Goal: Task Accomplishment & Management: Complete application form

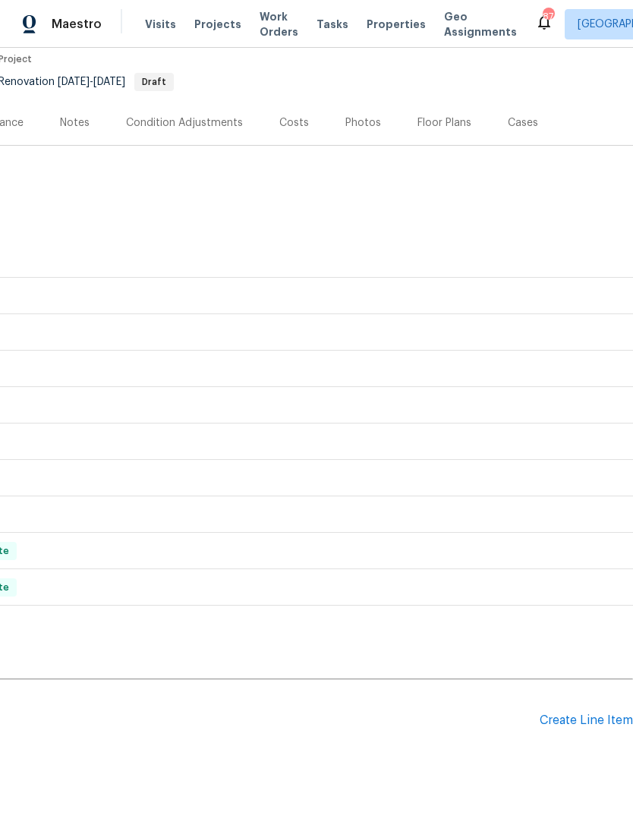
scroll to position [130, 225]
click at [551, 720] on div "Create Line Item" at bounding box center [586, 721] width 93 height 14
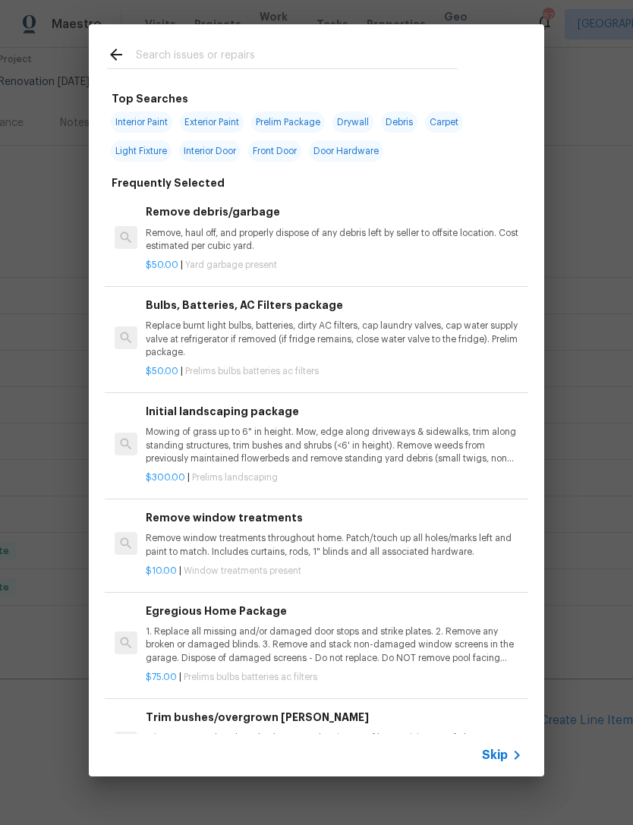
click at [496, 748] on span "Skip" at bounding box center [495, 755] width 26 height 15
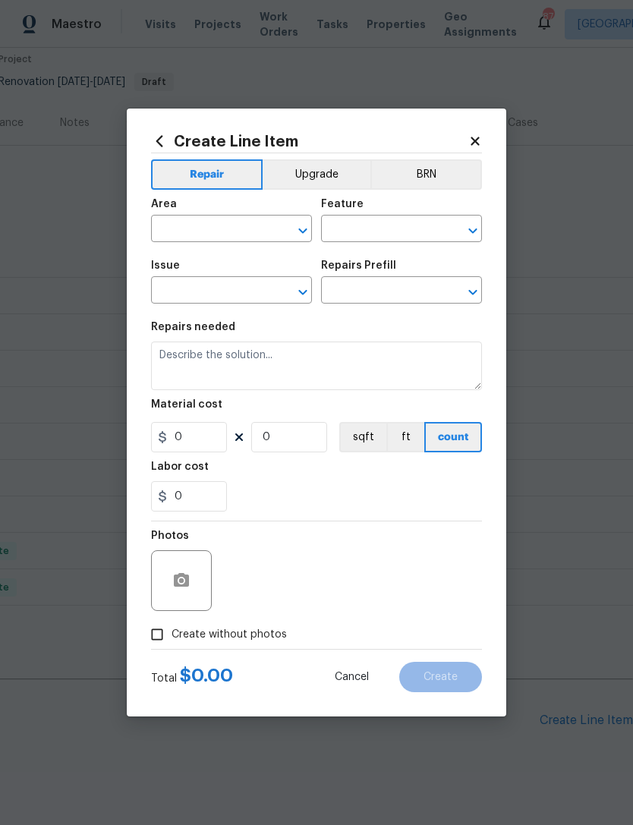
click at [244, 225] on input "text" at bounding box center [210, 231] width 118 height 24
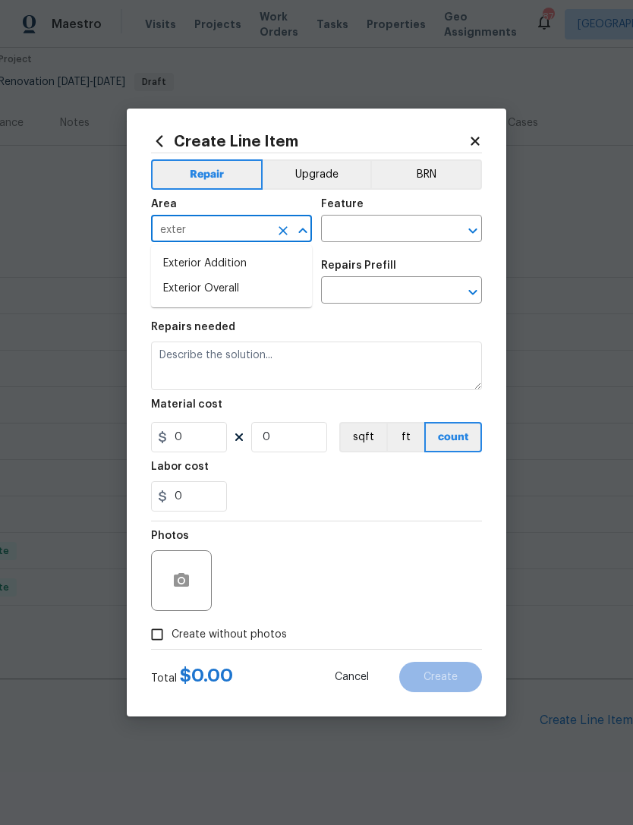
click at [269, 289] on li "Exterior Overall" at bounding box center [231, 288] width 161 height 25
type input "Exterior Overall"
click at [390, 236] on input "text" at bounding box center [380, 231] width 118 height 24
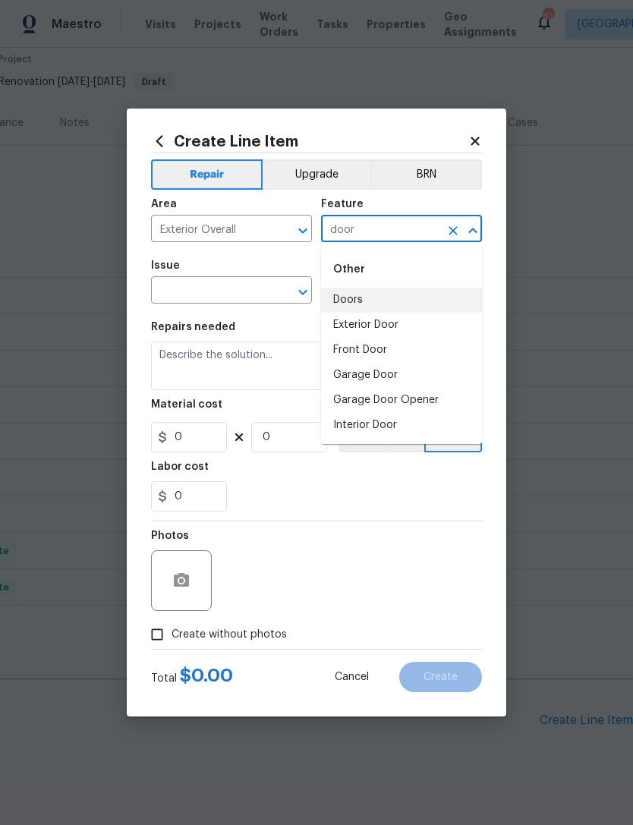
click at [408, 293] on li "Doors" at bounding box center [401, 300] width 161 height 25
type input "Doors"
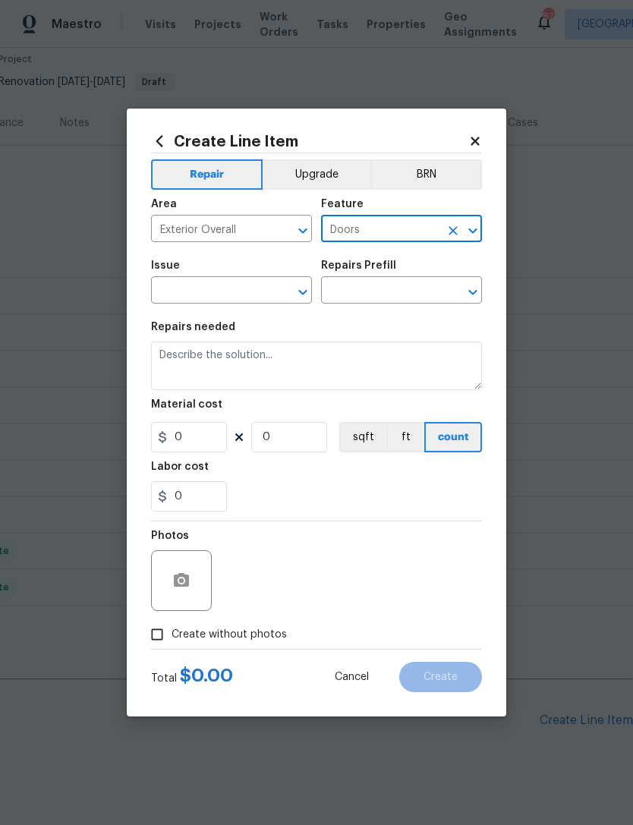
click at [252, 285] on input "text" at bounding box center [210, 292] width 118 height 24
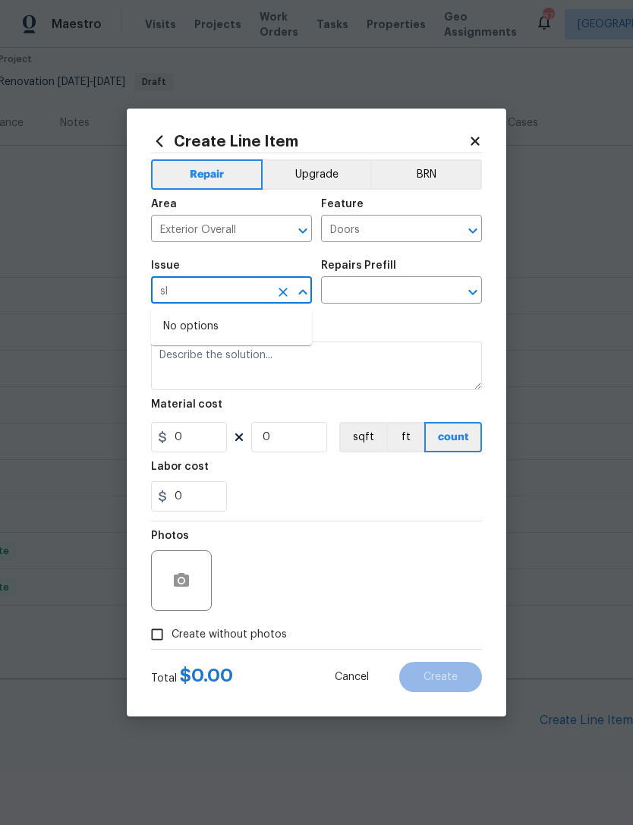
type input "s"
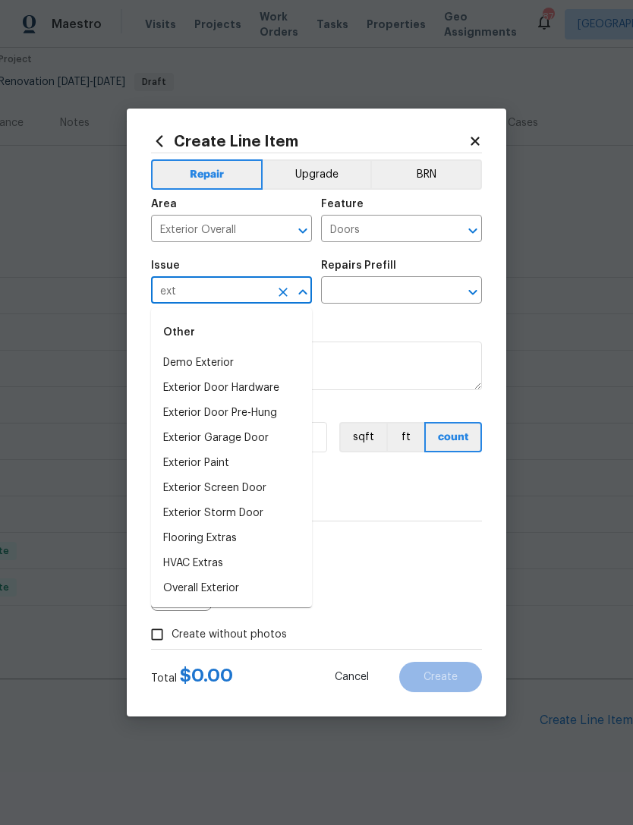
click at [460, 225] on icon "Clear" at bounding box center [453, 230] width 15 height 15
type input "ext"
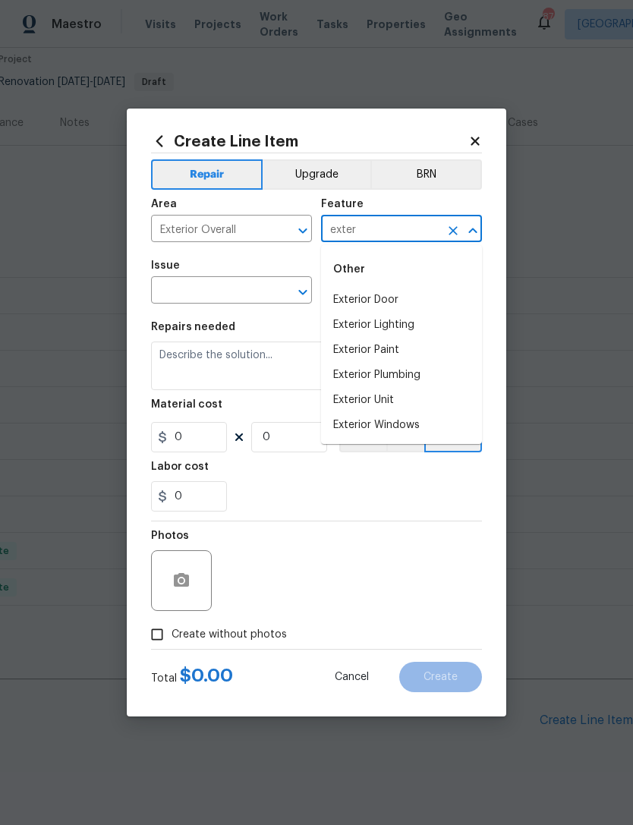
click at [418, 300] on li "Exterior Door" at bounding box center [401, 300] width 161 height 25
type input "Exterior Door"
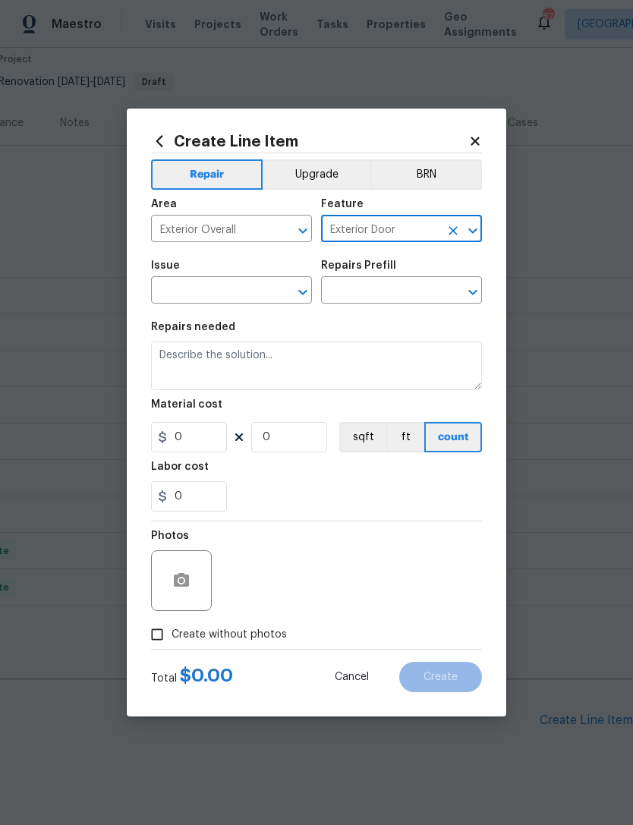
click at [257, 288] on input "text" at bounding box center [210, 292] width 118 height 24
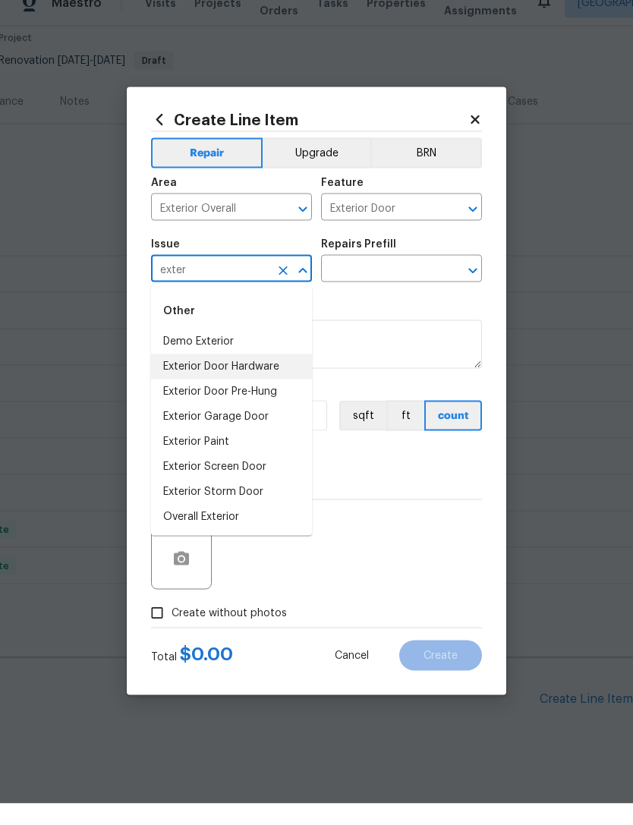
click at [288, 376] on li "Exterior Door Hardware" at bounding box center [231, 388] width 161 height 25
type input "Exterior Door Hardware"
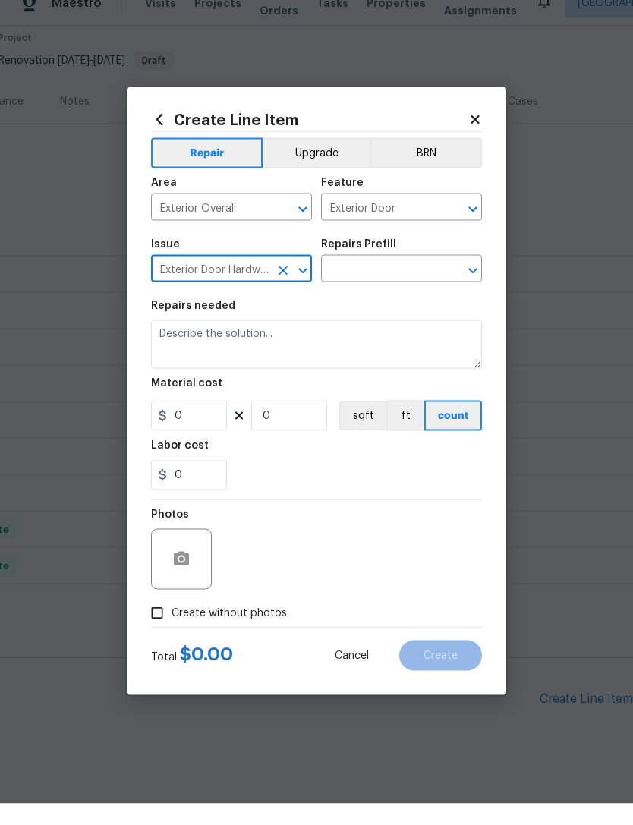
click at [414, 280] on input "text" at bounding box center [380, 292] width 118 height 24
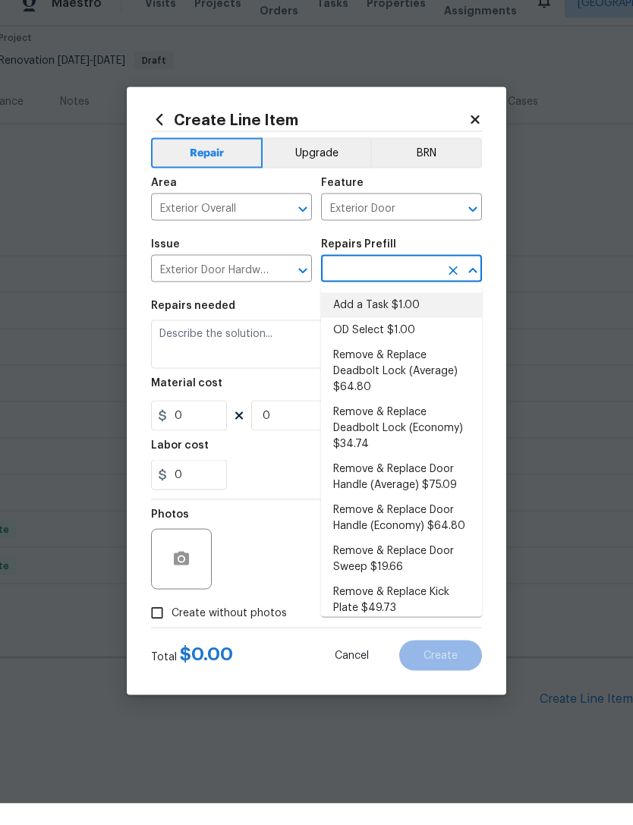
click at [430, 314] on li "Add a Task $1.00" at bounding box center [401, 326] width 161 height 25
type input "Add a Task $1.00"
type input "Interior Door"
type textarea "HPM to detail"
type input "1"
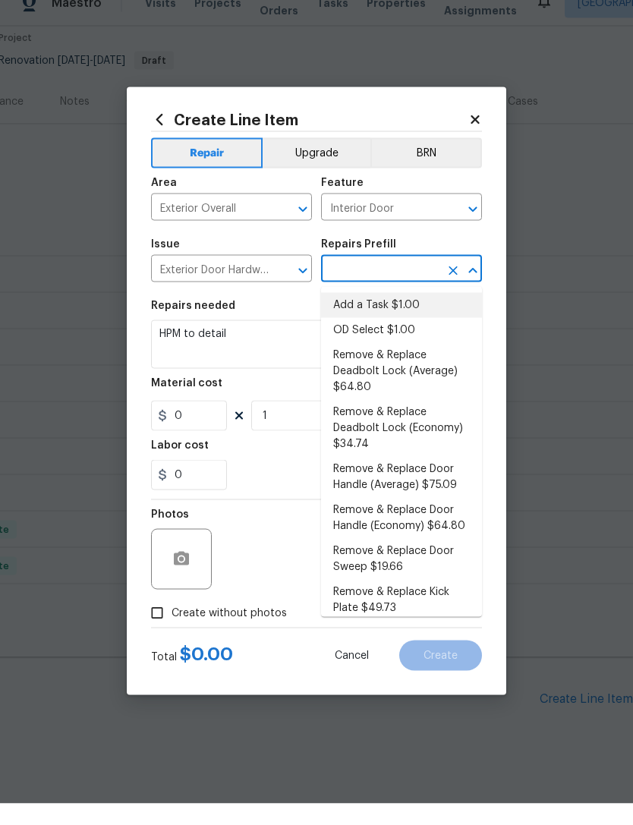
type input "Add a Task $1.00"
type input "1"
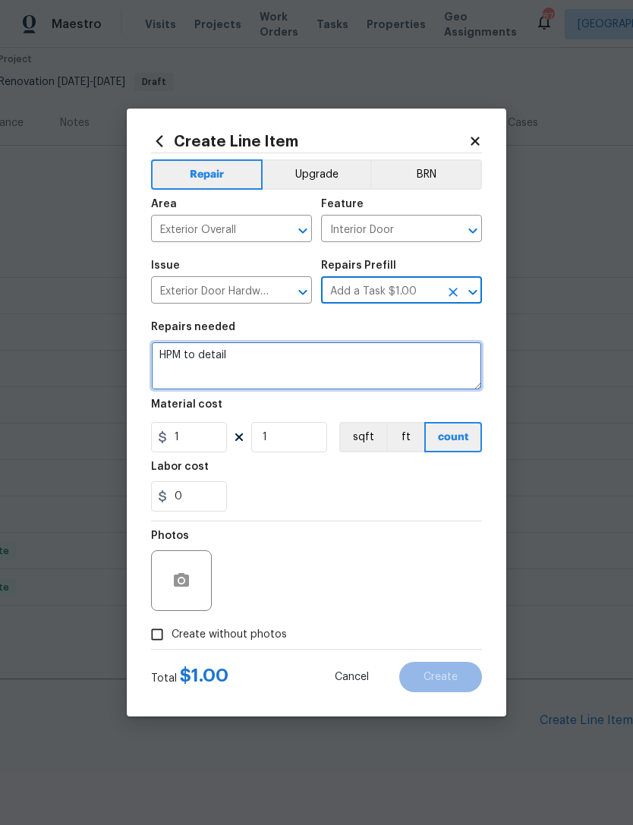
click at [410, 374] on textarea "HPM to detail" at bounding box center [316, 366] width 331 height 49
type textarea "H"
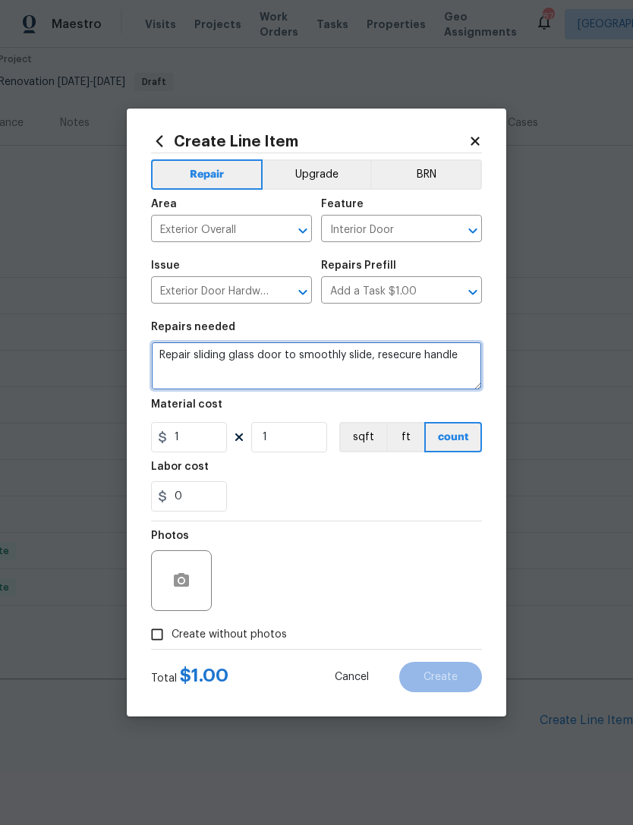
click at [392, 355] on textarea "Repair sliding glass door to smoothly slide, resecure handle" at bounding box center [316, 366] width 331 height 49
click at [338, 362] on textarea "Repair sliding glass door to smoothly slide, resecure handle" at bounding box center [316, 366] width 331 height 49
click at [345, 379] on textarea "Repair sliding glass door to smoothly slide, resecure handle" at bounding box center [316, 366] width 331 height 49
type textarea "Repair sliding glass door to smoothly slide, resecure handle."
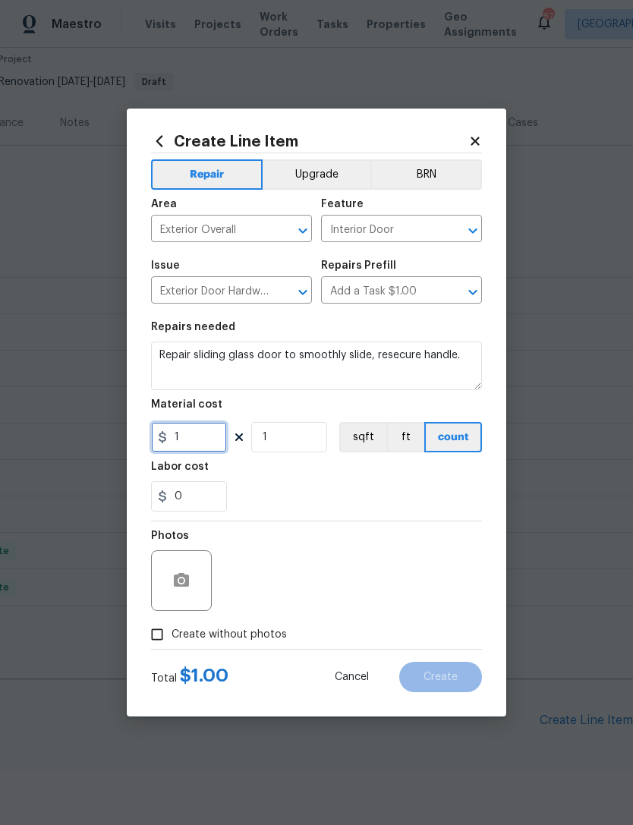
click at [179, 442] on input "1" at bounding box center [189, 437] width 76 height 30
type input "125"
click at [439, 481] on div "Labor cost" at bounding box center [316, 472] width 331 height 20
click at [196, 577] on button "button" at bounding box center [181, 581] width 36 height 36
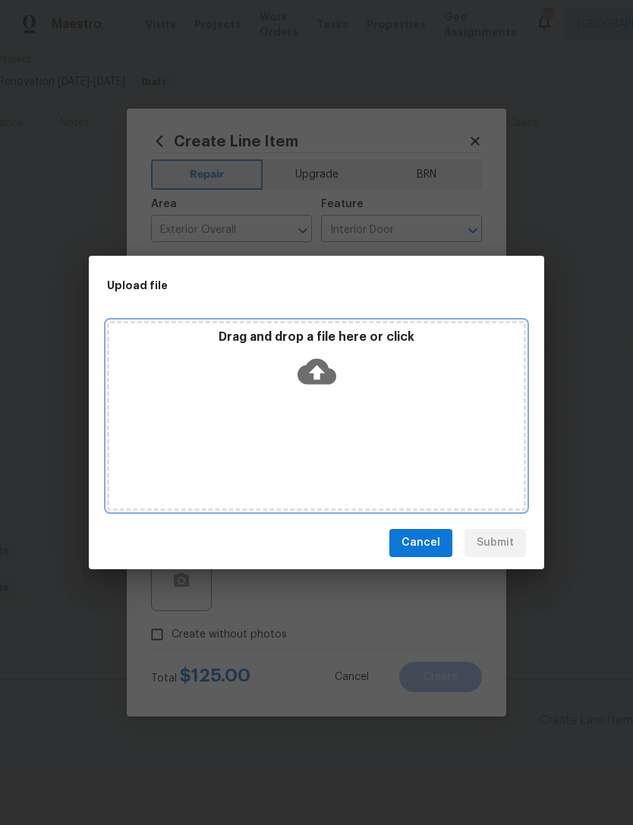
click at [328, 361] on icon at bounding box center [317, 371] width 39 height 39
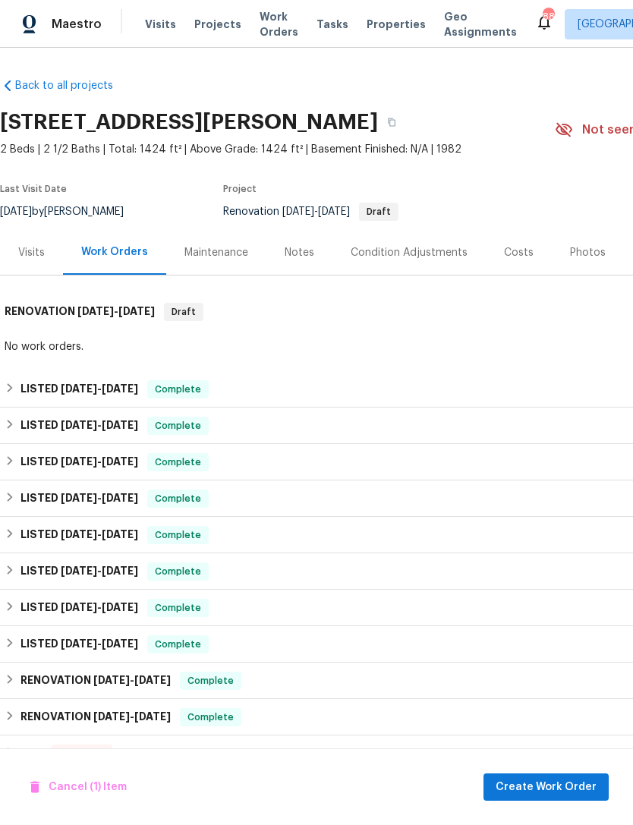
scroll to position [320, 0]
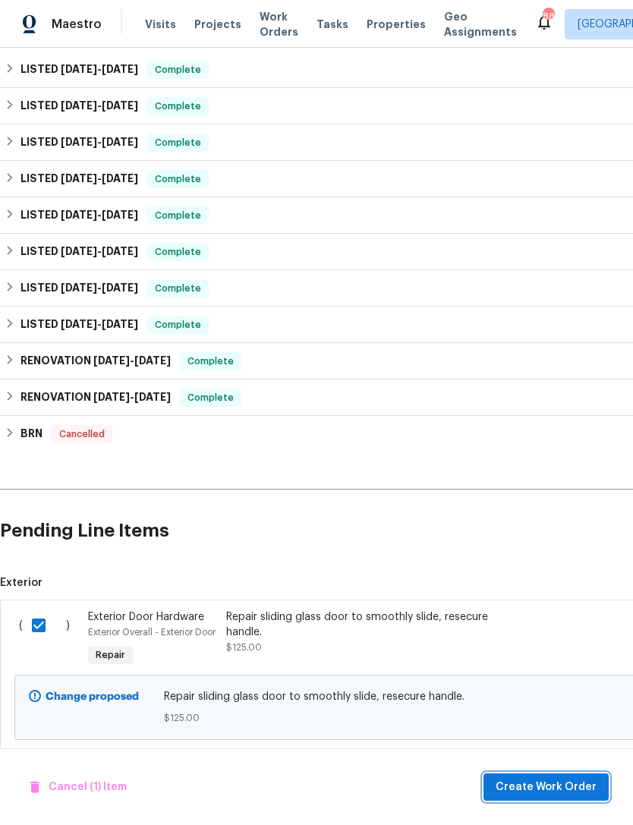
click at [557, 789] on span "Create Work Order" at bounding box center [546, 787] width 101 height 19
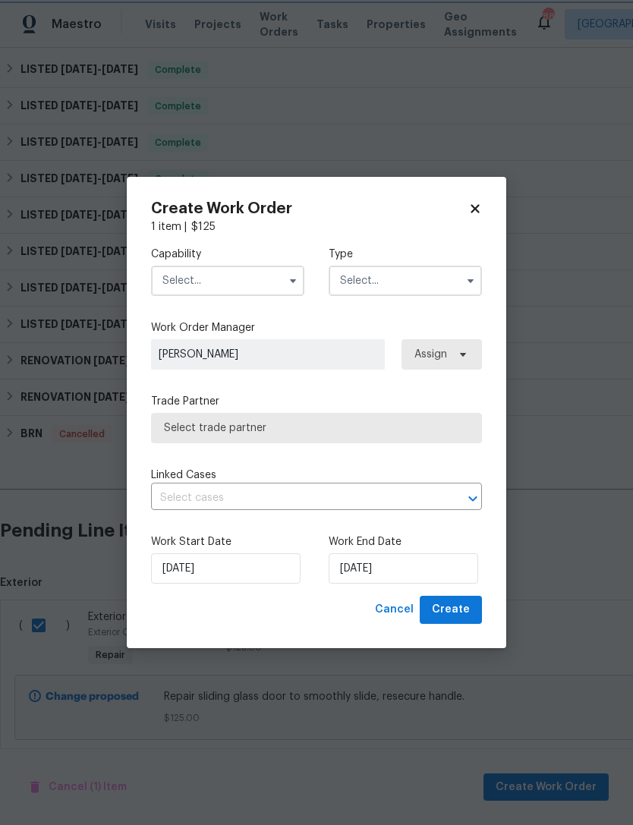
click at [299, 285] on button "button" at bounding box center [293, 281] width 18 height 18
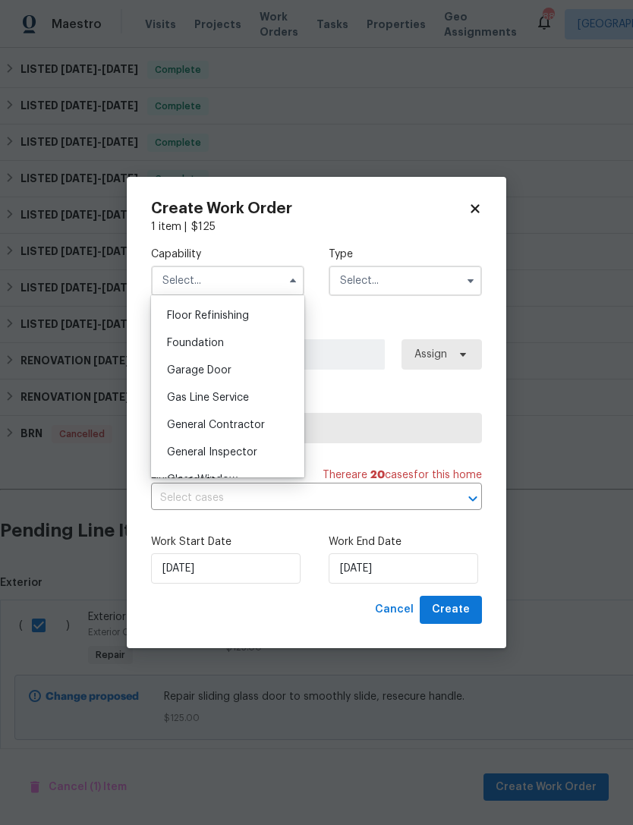
scroll to position [635, 0]
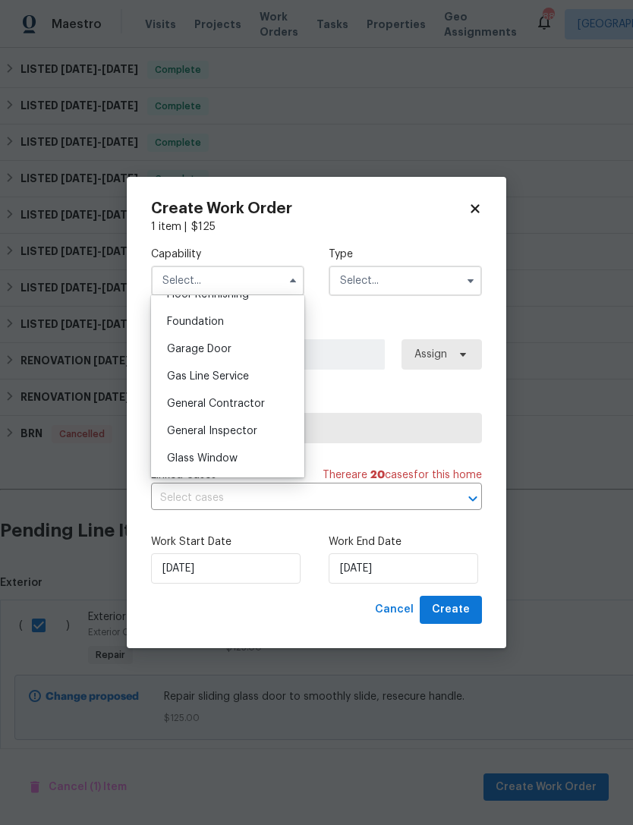
click at [181, 402] on span "General Contractor" at bounding box center [216, 404] width 98 height 11
type input "General Contractor"
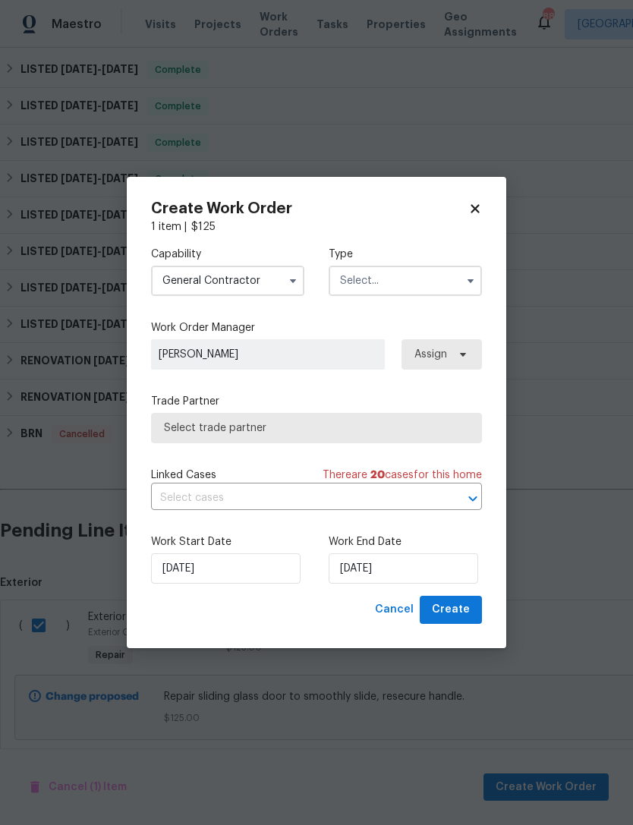
click at [469, 288] on button "button" at bounding box center [471, 281] width 18 height 18
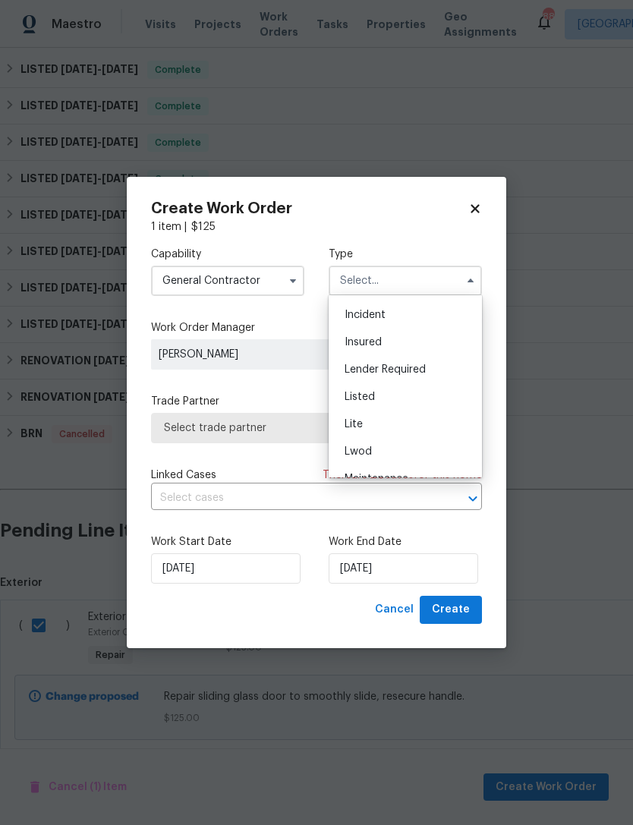
scroll to position [80, 0]
click at [411, 397] on div "Listed" at bounding box center [405, 396] width 146 height 27
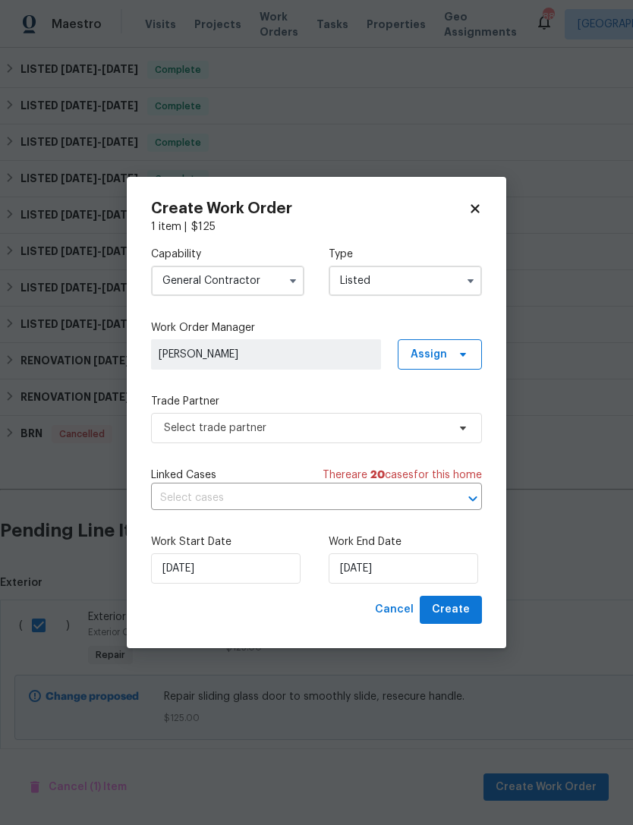
type input "Listed"
click at [465, 354] on icon at bounding box center [463, 355] width 6 height 4
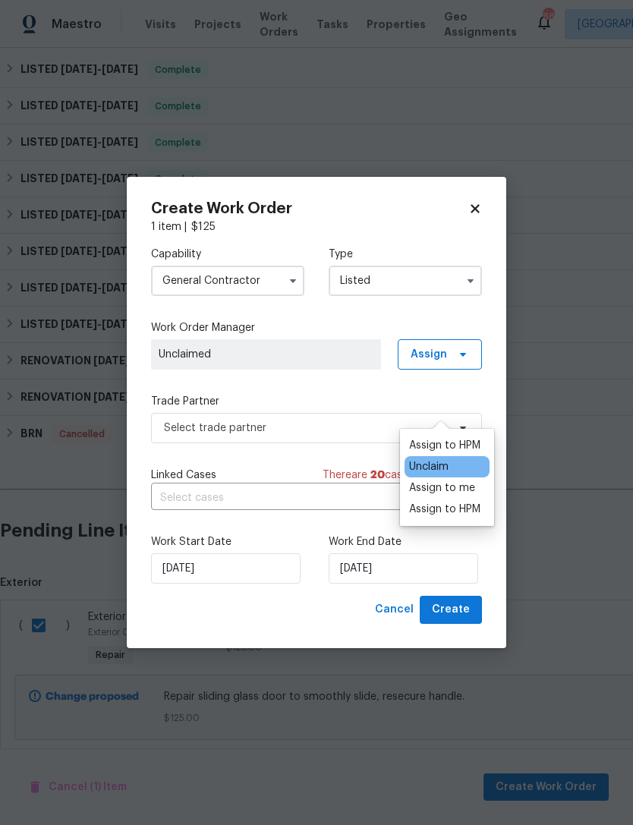
click at [458, 438] on div "Assign to HPM" at bounding box center [444, 445] width 71 height 15
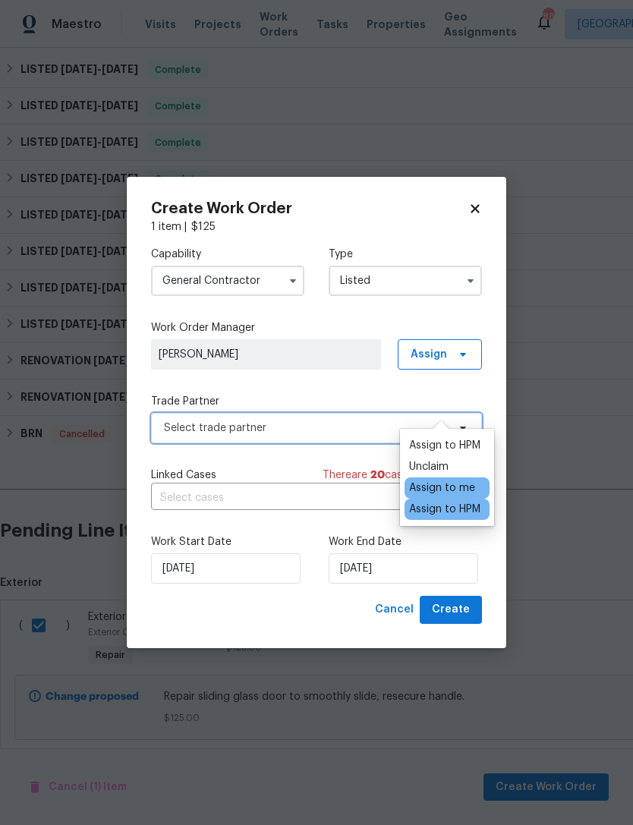
click at [368, 427] on span "Select trade partner" at bounding box center [305, 428] width 283 height 15
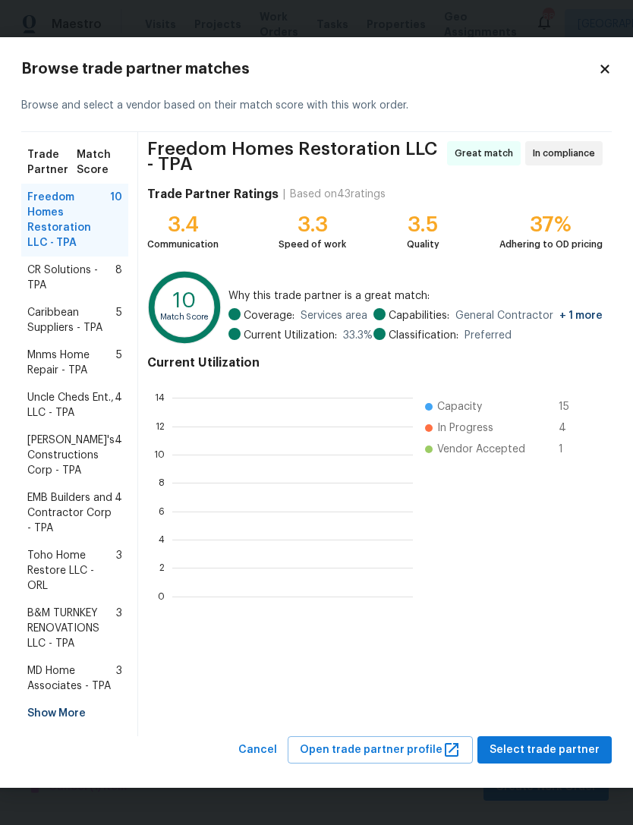
scroll to position [213, 241]
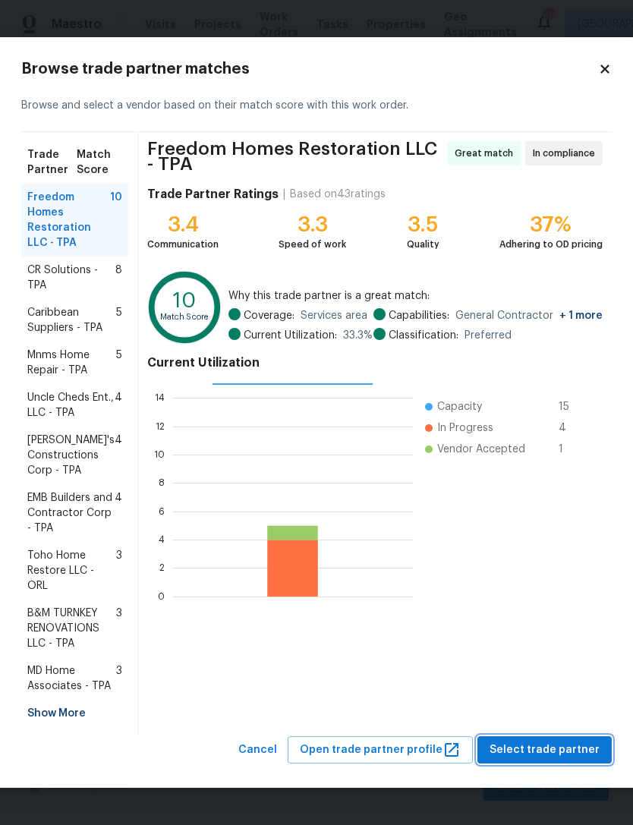
click at [538, 744] on span "Select trade partner" at bounding box center [545, 750] width 110 height 19
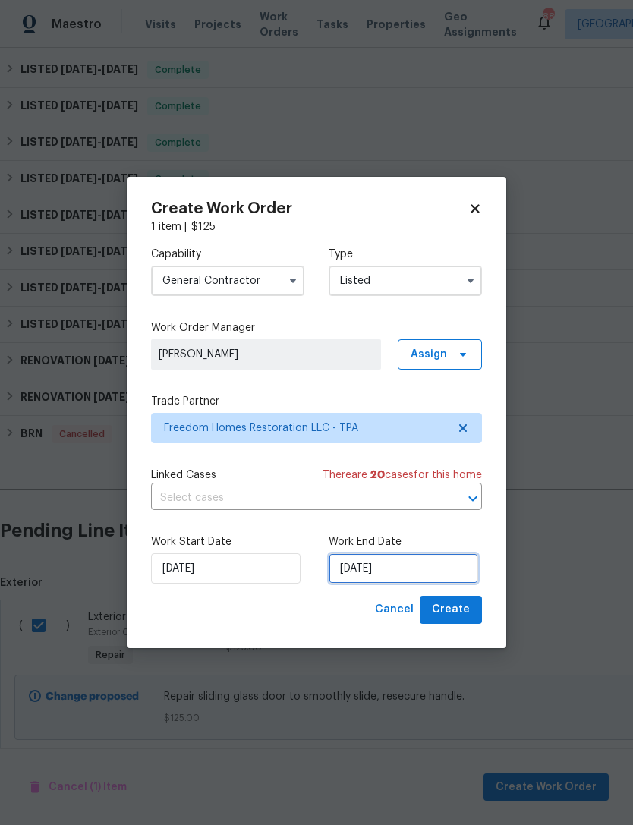
click at [450, 568] on input "8/25/2025" at bounding box center [404, 568] width 150 height 30
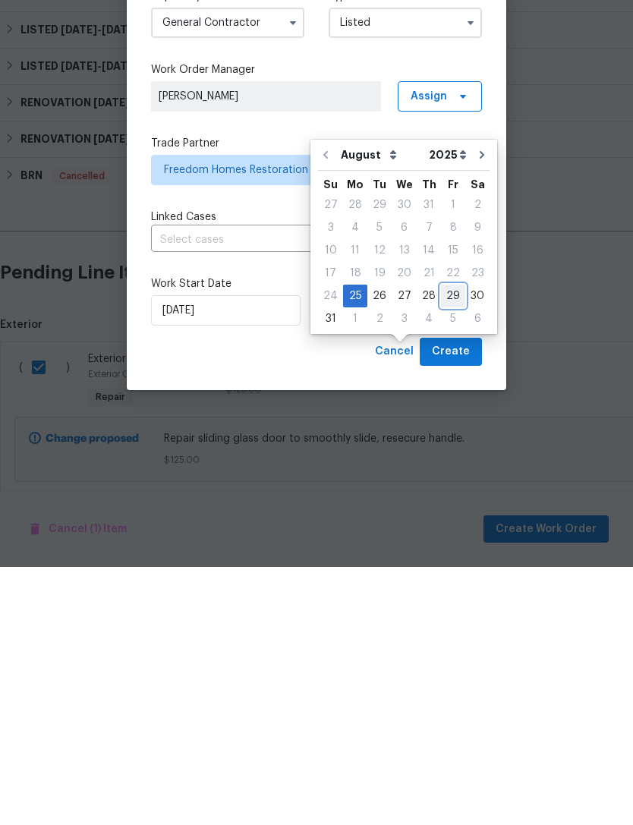
click at [441, 544] on div "29" at bounding box center [453, 554] width 24 height 21
type input "8/29/2025"
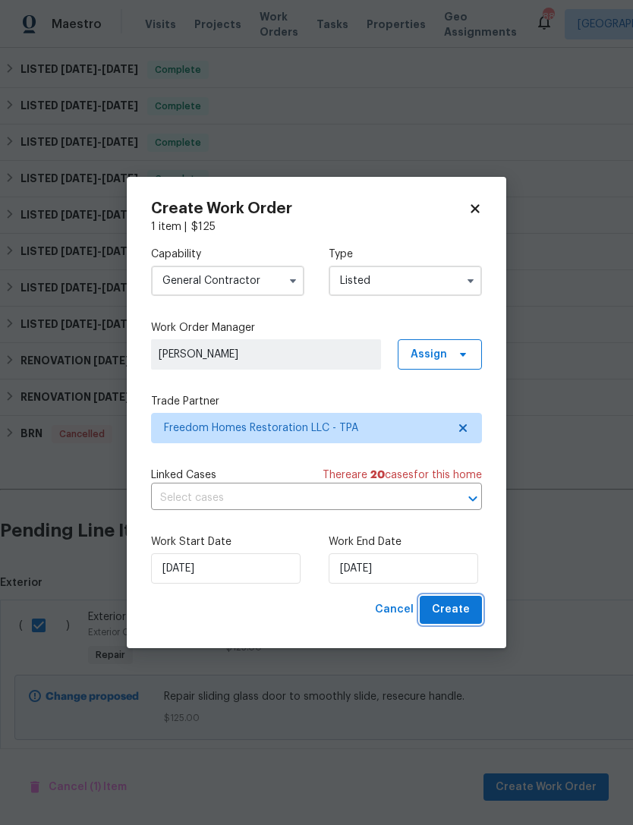
click at [458, 611] on span "Create" at bounding box center [451, 609] width 38 height 19
checkbox input "false"
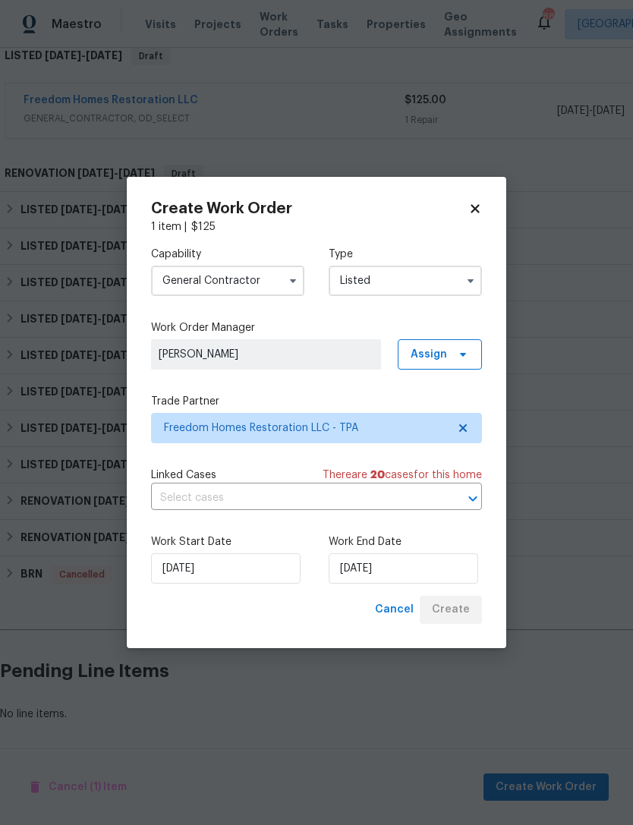
scroll to position [206, 0]
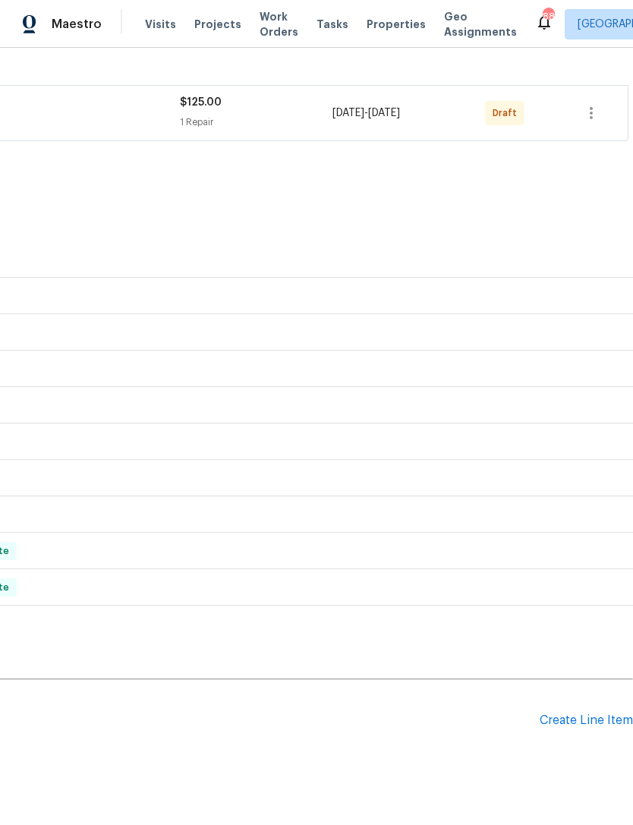
scroll to position [254, 225]
click at [548, 717] on div "Create Line Item" at bounding box center [586, 721] width 93 height 14
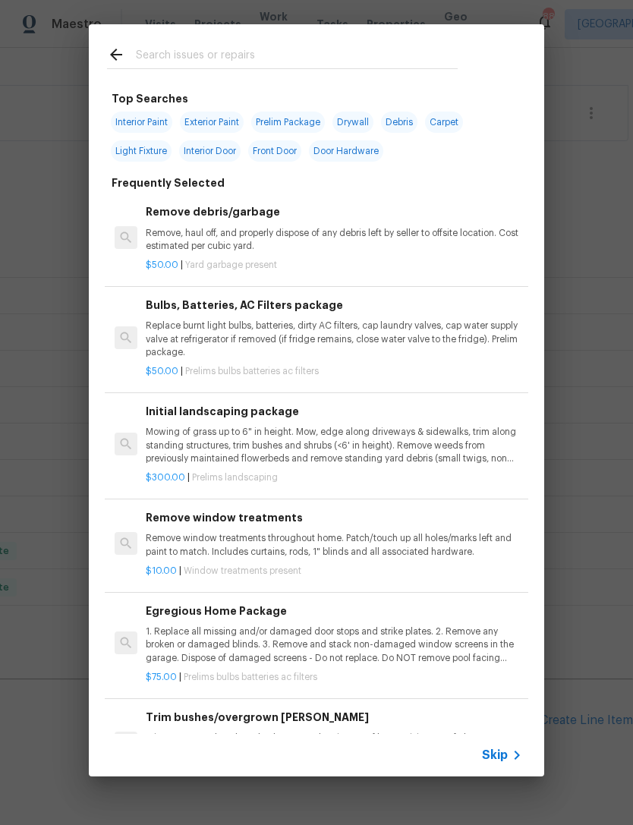
click at [493, 752] on span "Skip" at bounding box center [495, 755] width 26 height 15
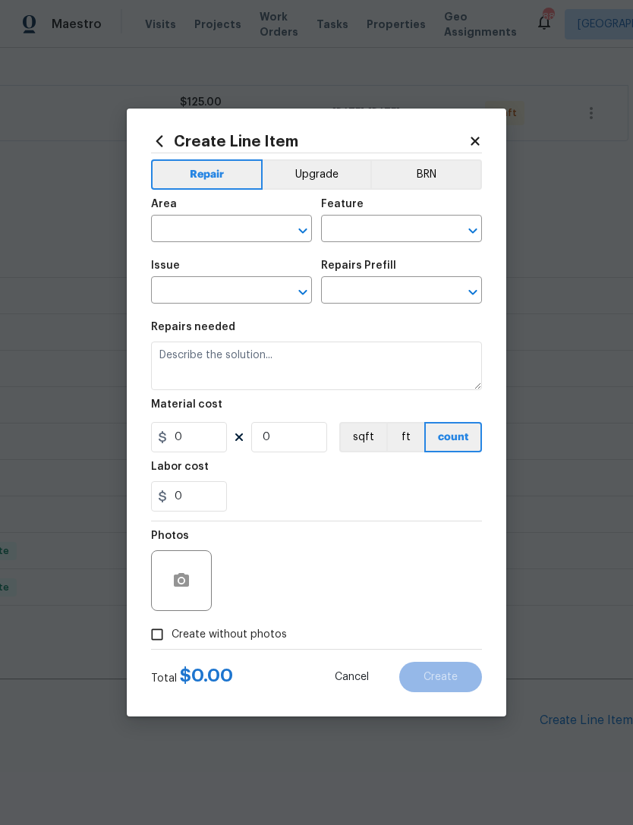
click at [228, 225] on input "text" at bounding box center [210, 231] width 118 height 24
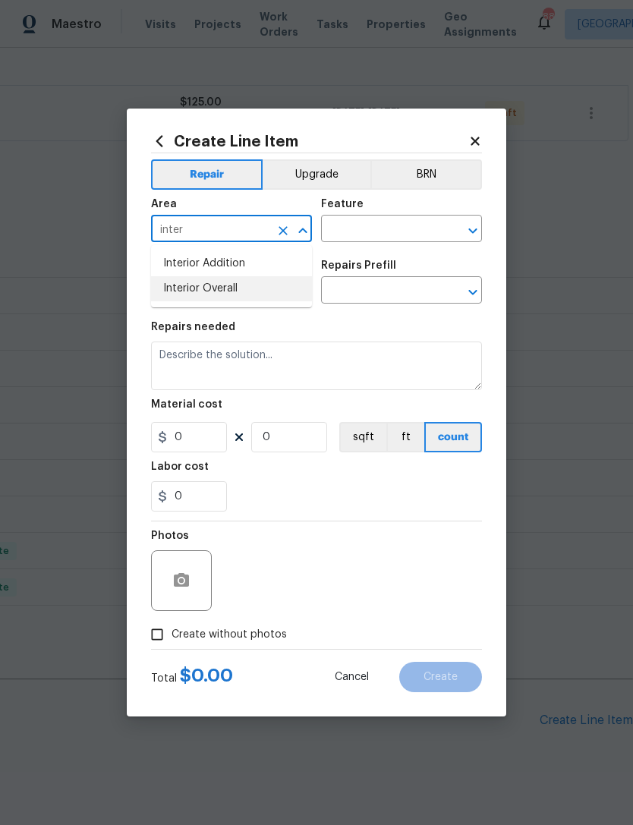
click at [287, 298] on li "Interior Overall" at bounding box center [231, 288] width 161 height 25
type input "Interior Overall"
click at [410, 237] on input "text" at bounding box center [380, 231] width 118 height 24
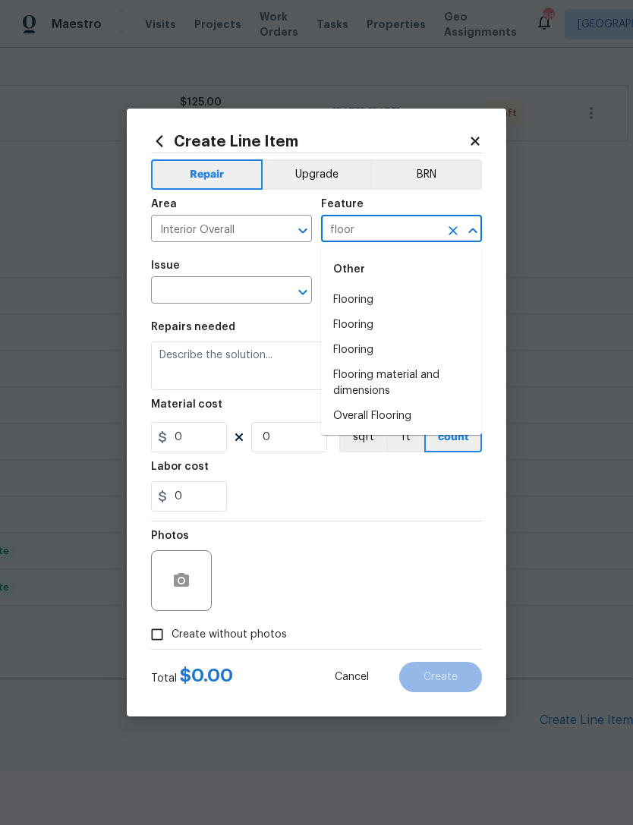
click at [408, 307] on li "Flooring" at bounding box center [401, 300] width 161 height 25
type input "Flooring"
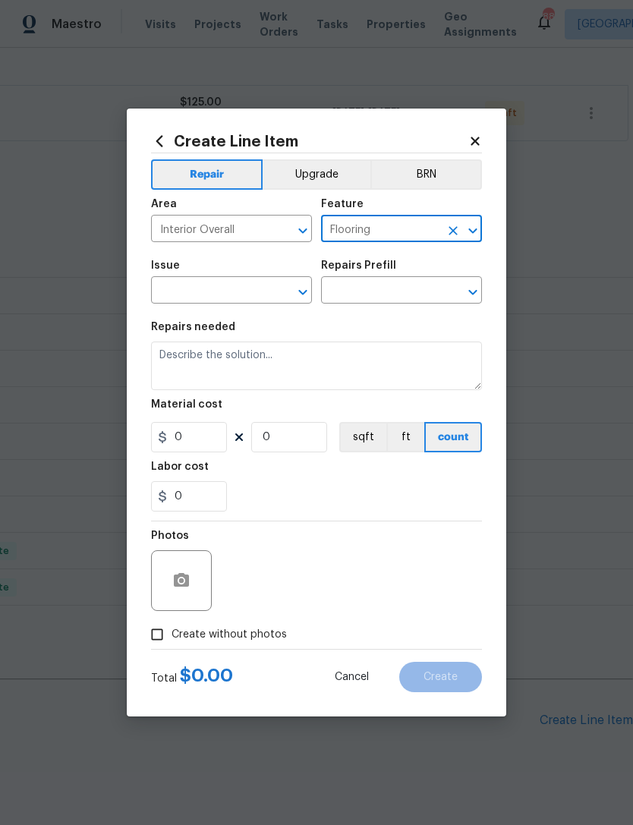
click at [345, 175] on button "Upgrade" at bounding box center [317, 174] width 109 height 30
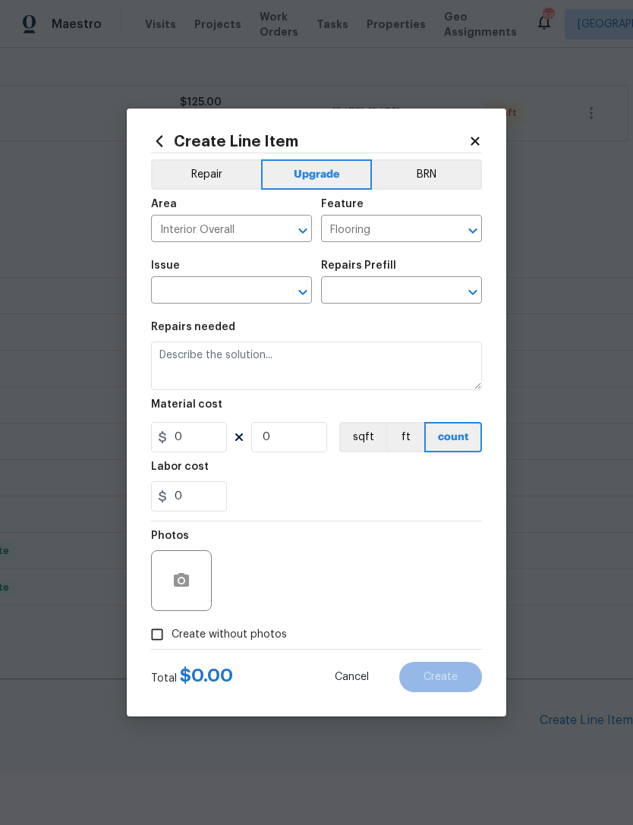
click at [241, 285] on input "text" at bounding box center [210, 292] width 118 height 24
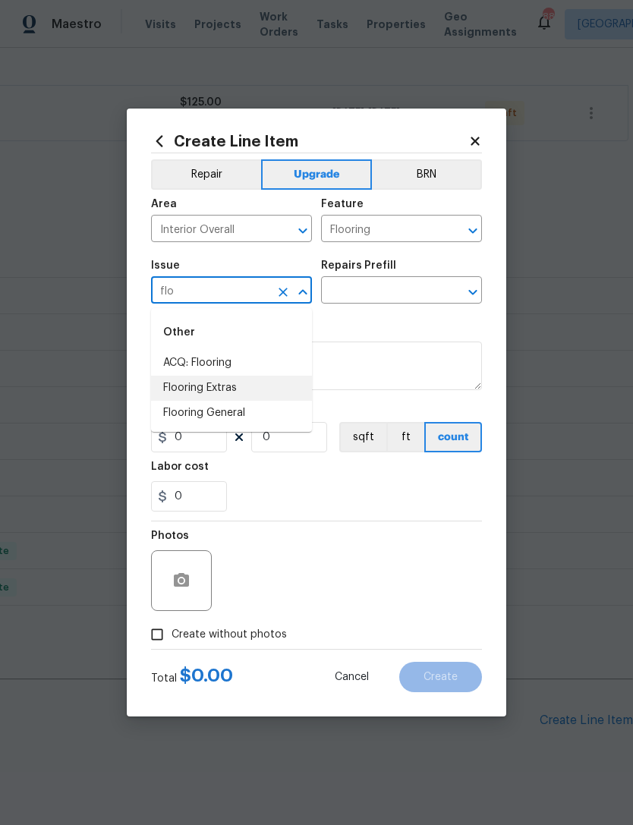
click at [288, 384] on li "Flooring Extras" at bounding box center [231, 388] width 161 height 25
type input "Flooring Extras"
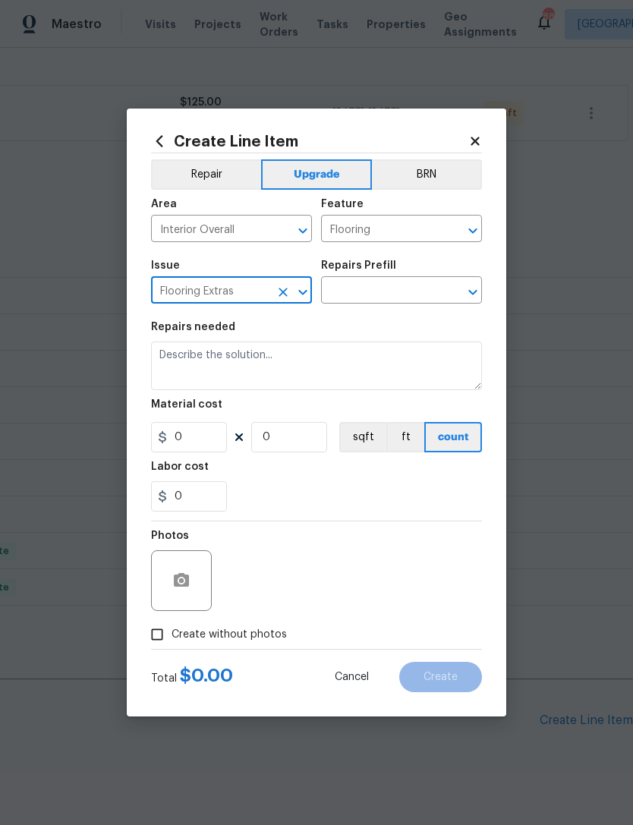
click at [409, 293] on input "text" at bounding box center [380, 292] width 118 height 24
click at [406, 286] on input "text" at bounding box center [380, 292] width 118 height 24
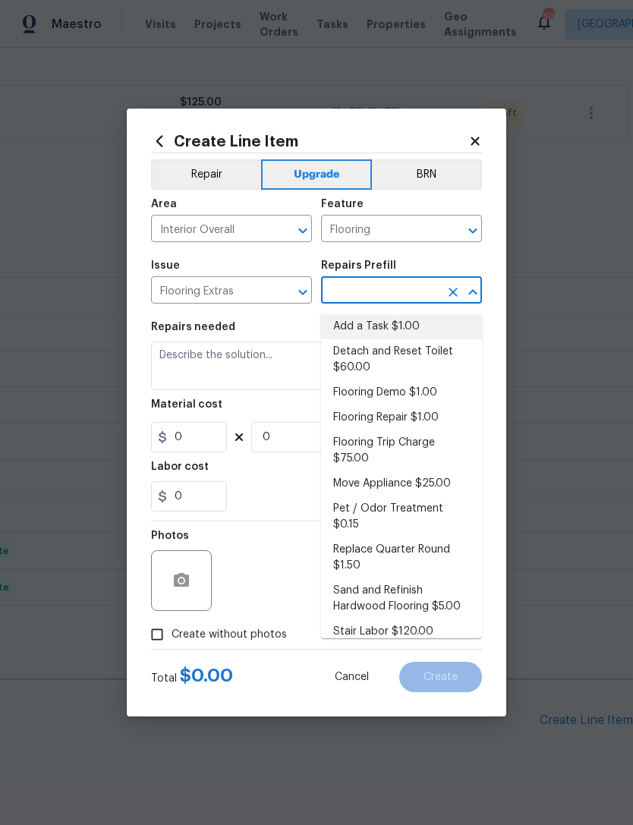
click at [422, 323] on li "Add a Task $1.00" at bounding box center [401, 326] width 161 height 25
type input "Add a Task $1.00"
type input "Overall Flooring"
type textarea "HPM to detail"
type input "1"
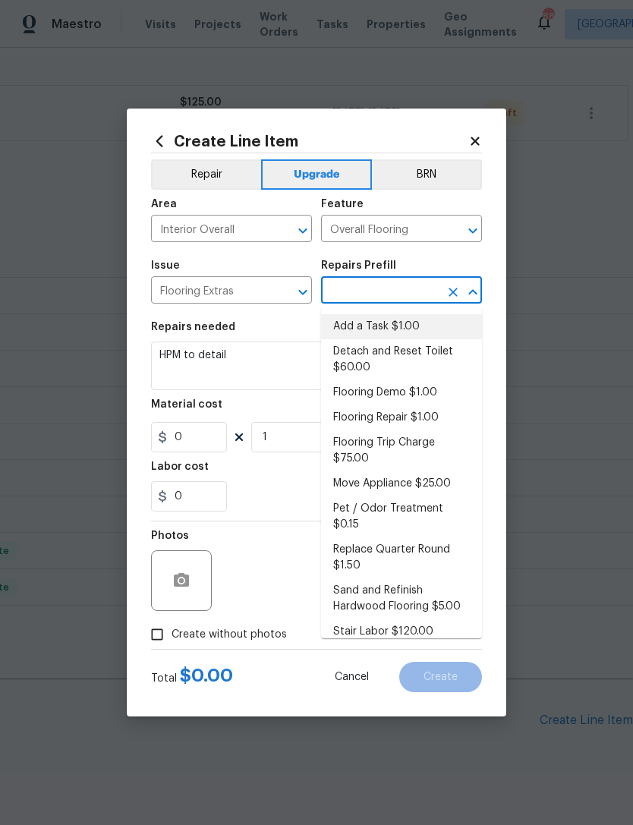
type input "Add a Task $1.00"
type input "1"
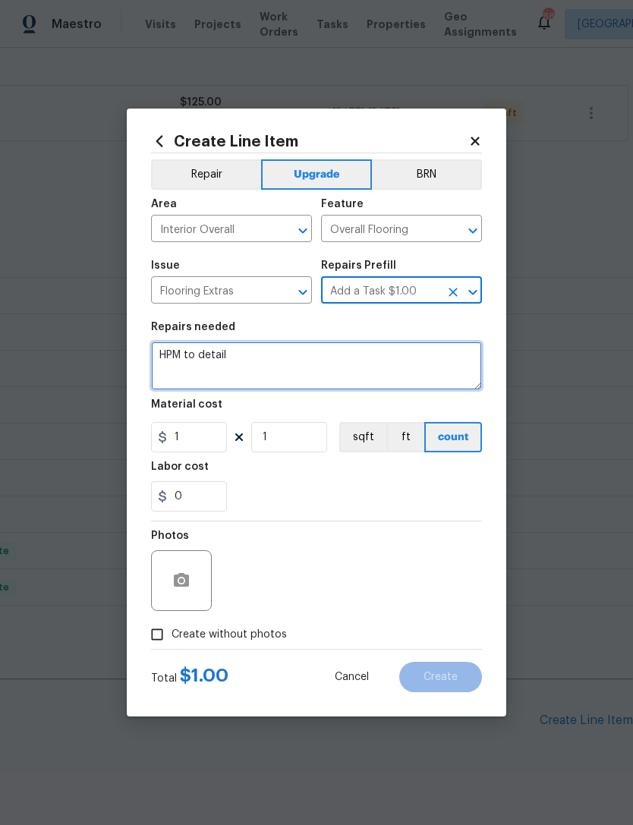
click at [353, 369] on textarea "HPM to detail" at bounding box center [316, 366] width 331 height 49
type textarea "H"
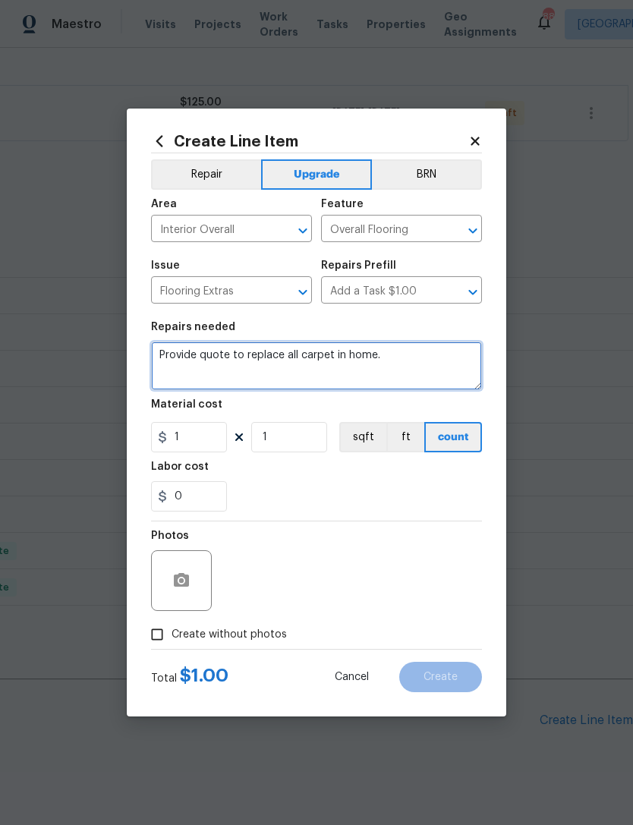
type textarea "Provide quote to replace all carpet in home."
click at [386, 484] on div "0" at bounding box center [316, 496] width 331 height 30
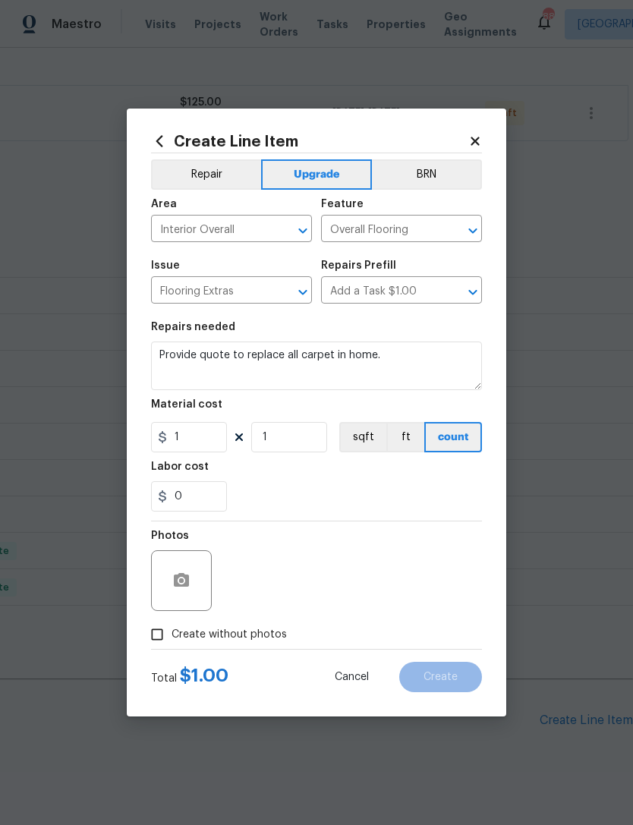
click at [163, 638] on input "Create without photos" at bounding box center [157, 634] width 29 height 29
checkbox input "true"
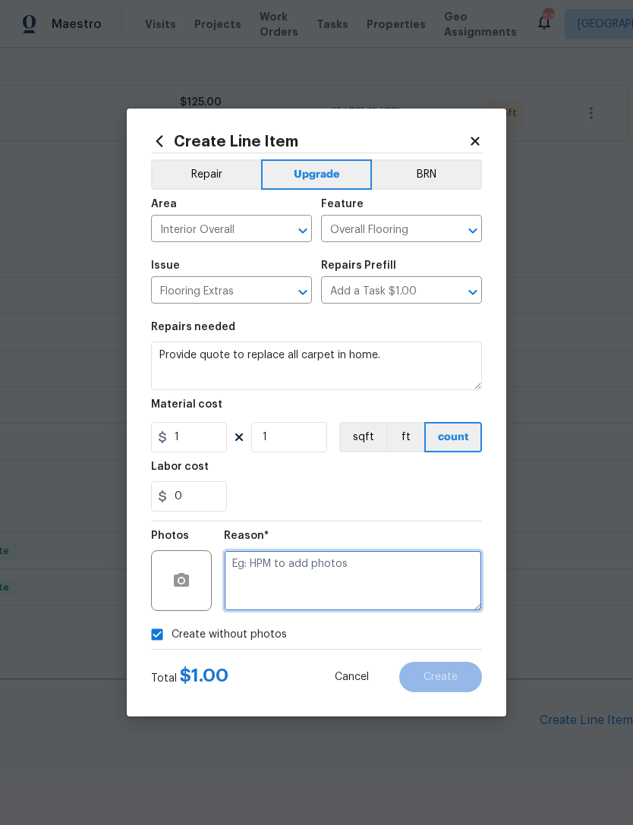
click at [414, 576] on textarea at bounding box center [353, 580] width 258 height 61
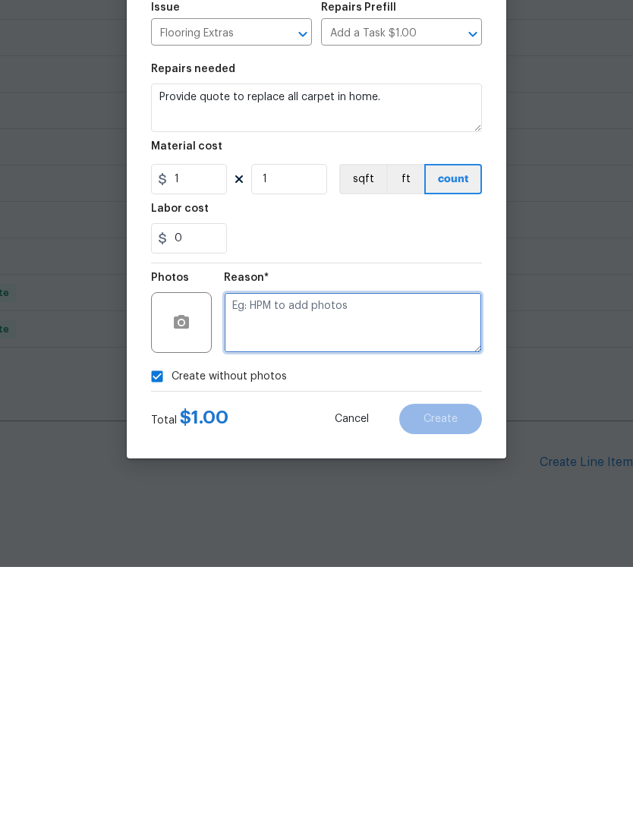
type textarea "Q"
type textarea "1"
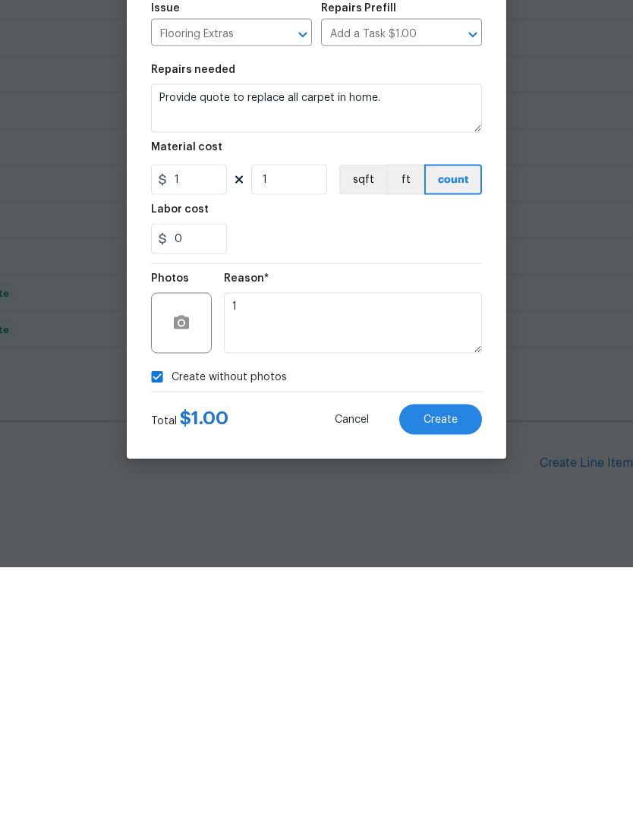
click at [449, 672] on span "Create" at bounding box center [441, 677] width 34 height 11
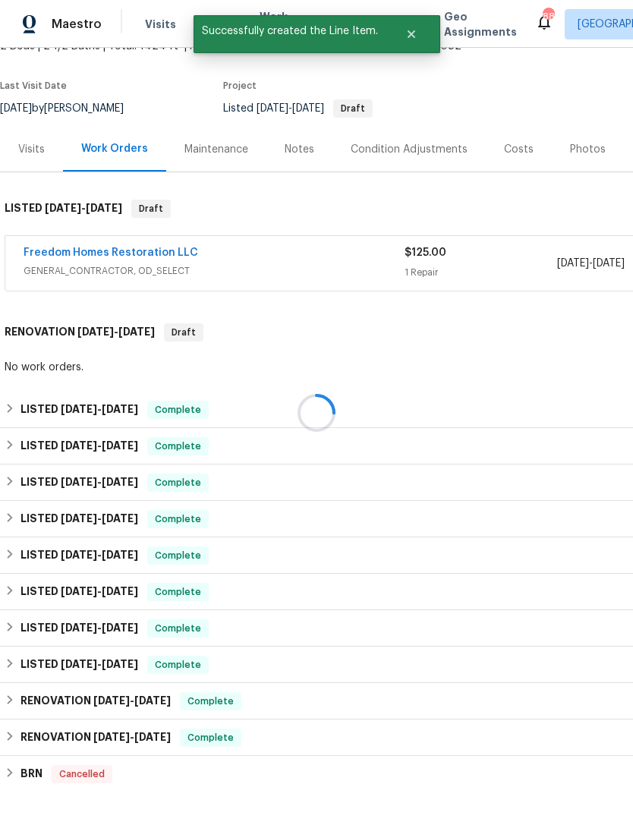
scroll to position [102, 0]
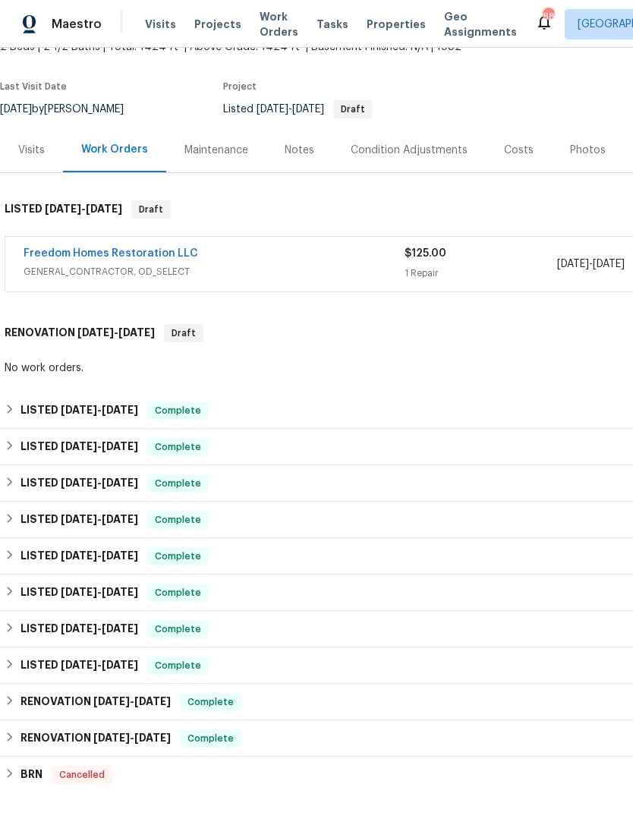
click at [76, 248] on link "Freedom Homes Restoration LLC" at bounding box center [111, 253] width 175 height 11
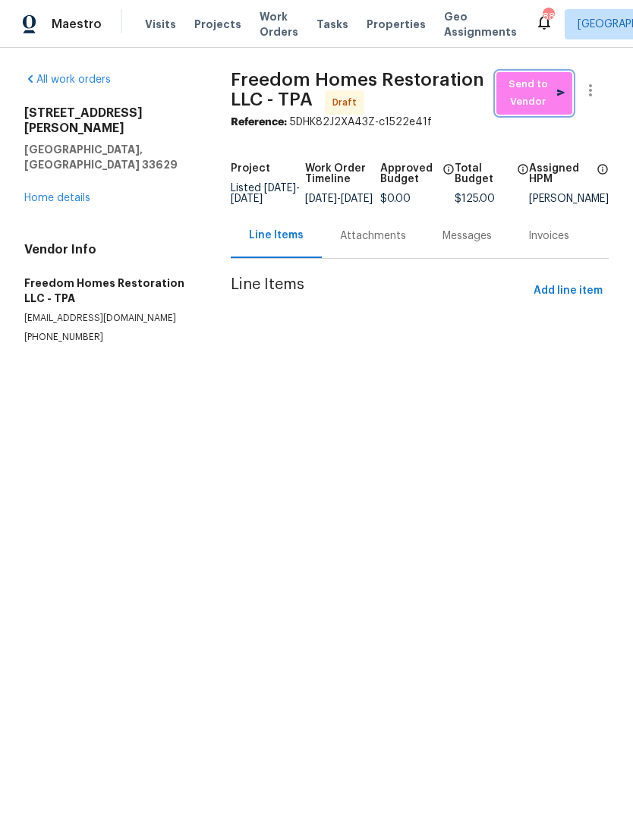
click at [521, 87] on span "Send to Vendor" at bounding box center [534, 93] width 61 height 35
click at [45, 193] on link "Home details" at bounding box center [57, 198] width 66 height 11
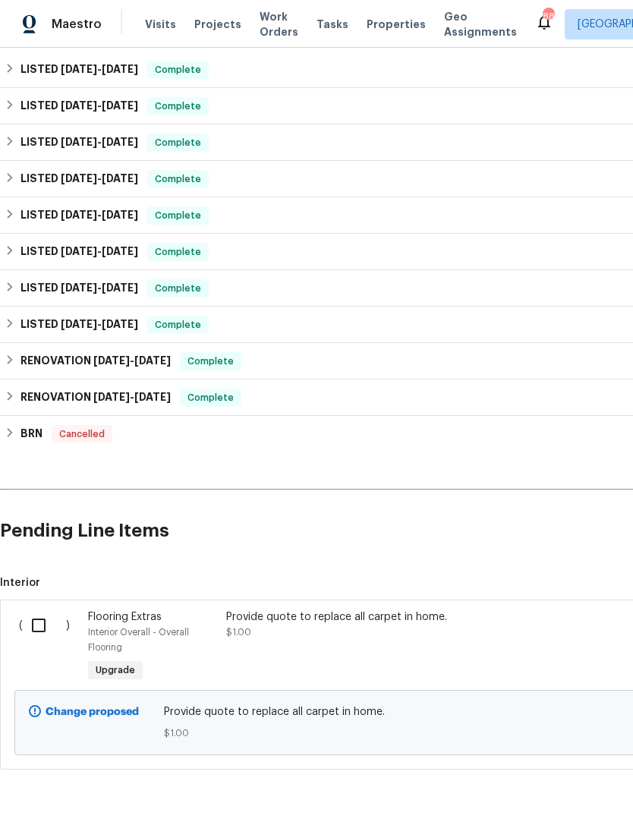
scroll to position [443, 0]
click at [36, 621] on input "checkbox" at bounding box center [44, 626] width 43 height 32
checkbox input "true"
click at [547, 764] on div "Cancel (1) Item Create Work Order" at bounding box center [316, 786] width 633 height 77
click at [555, 790] on span "Create Work Order" at bounding box center [546, 787] width 101 height 19
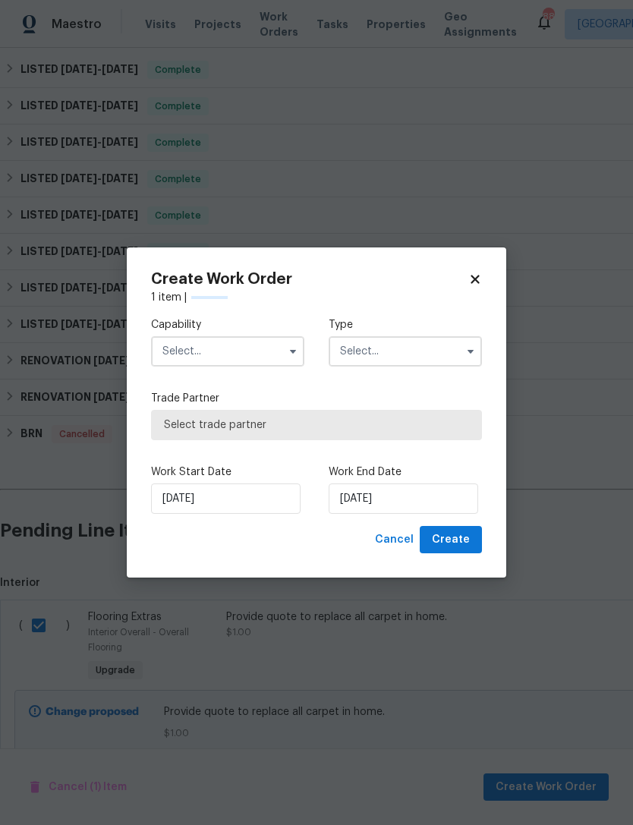
click at [190, 347] on input "text" at bounding box center [227, 351] width 153 height 30
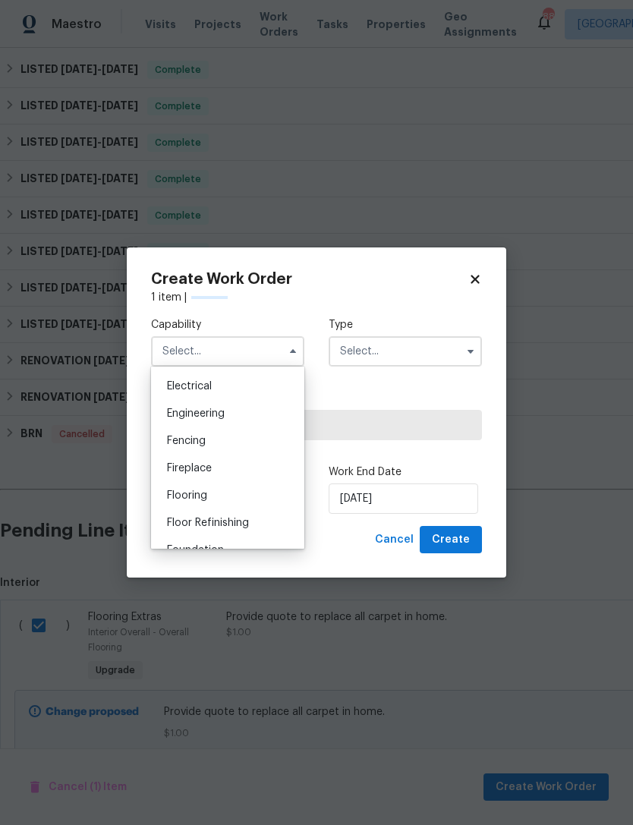
scroll to position [478, 0]
click at [181, 490] on span "Flooring" at bounding box center [187, 495] width 40 height 11
type input "Flooring"
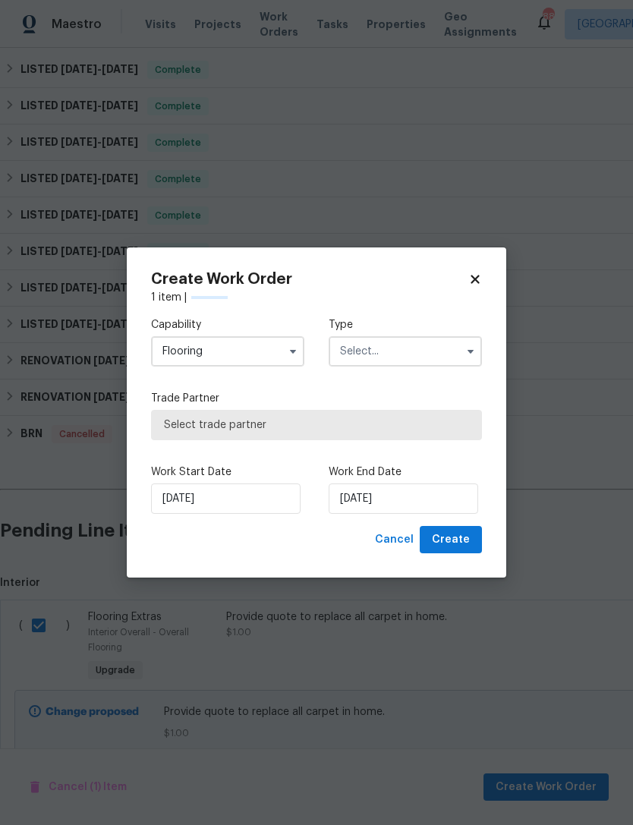
click at [446, 351] on input "text" at bounding box center [405, 351] width 153 height 30
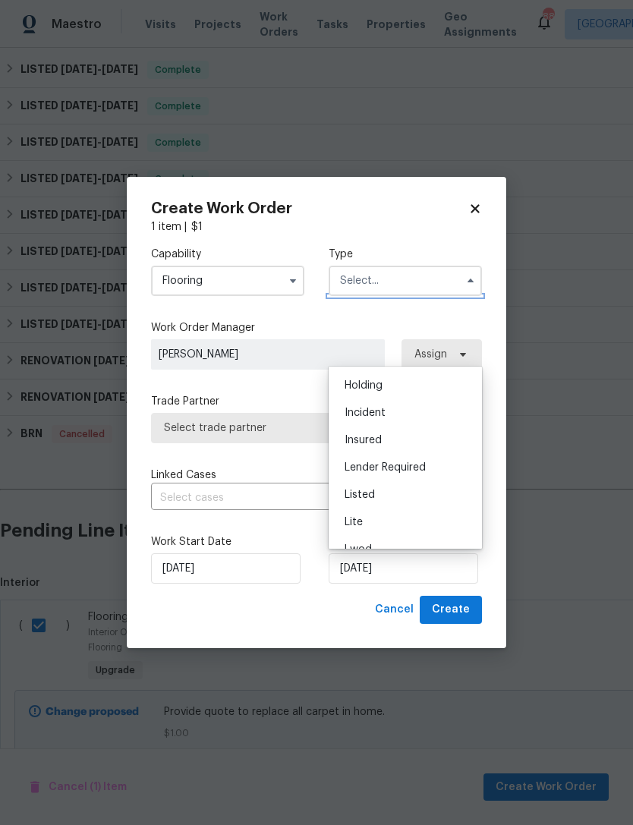
scroll to position [104, 0]
click at [383, 449] on div "Listed" at bounding box center [405, 443] width 146 height 27
type input "Listed"
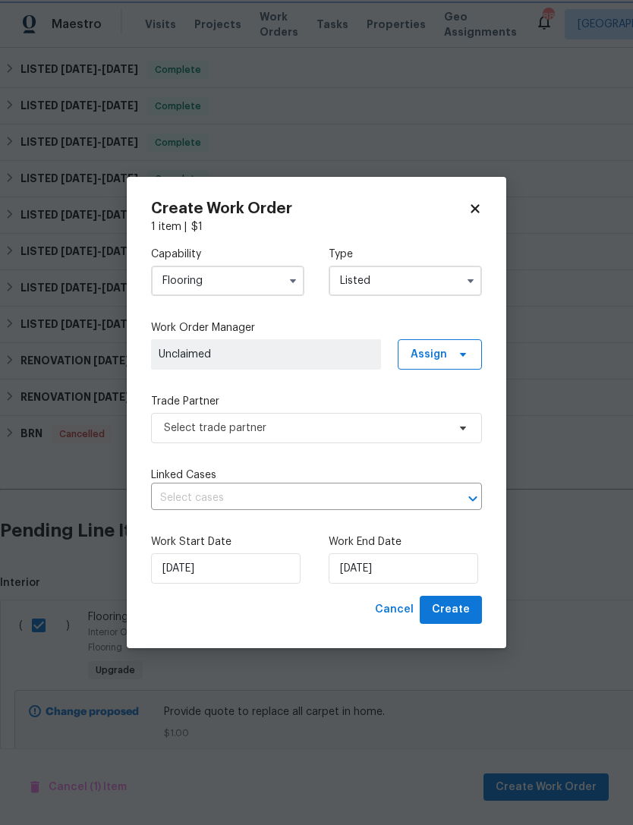
scroll to position [0, 0]
click at [453, 355] on span at bounding box center [460, 354] width 17 height 12
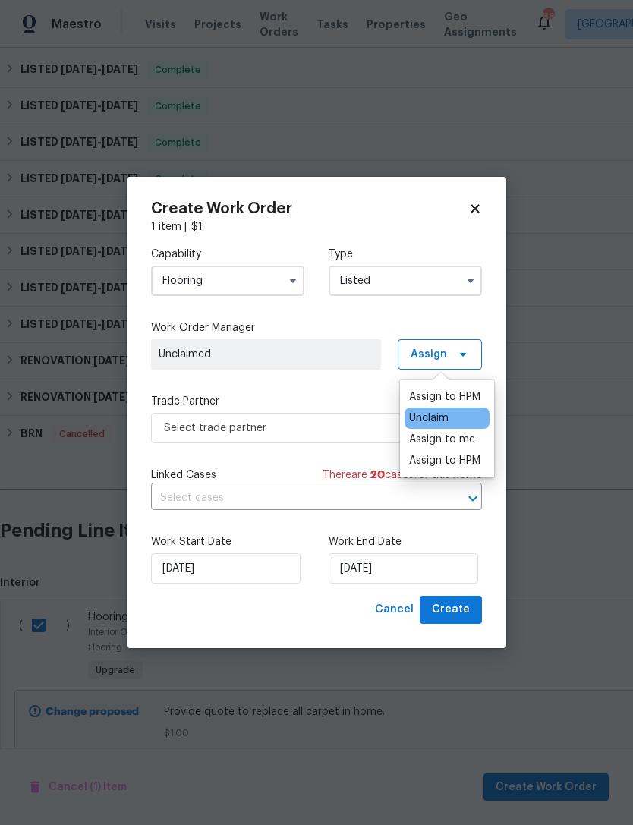
click at [449, 398] on div "Assign to HPM" at bounding box center [444, 396] width 71 height 15
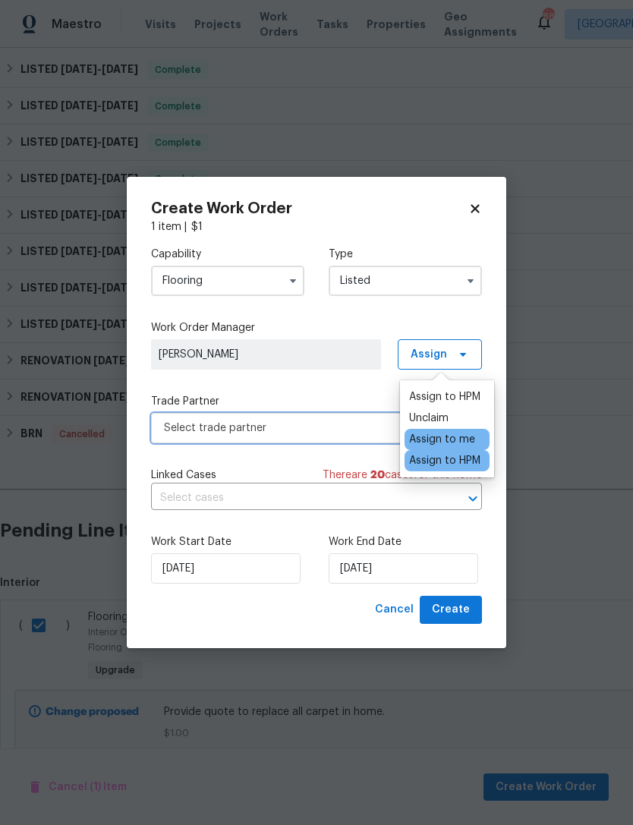
click at [348, 439] on span "Select trade partner" at bounding box center [316, 428] width 331 height 30
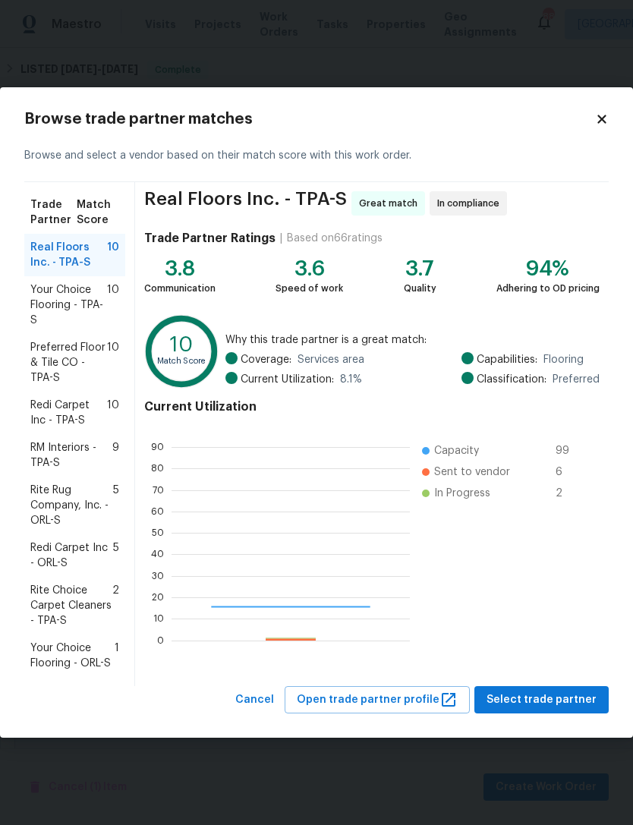
scroll to position [213, 238]
click at [50, 314] on span "Your Choice Flooring - TPA-S" at bounding box center [68, 305] width 77 height 46
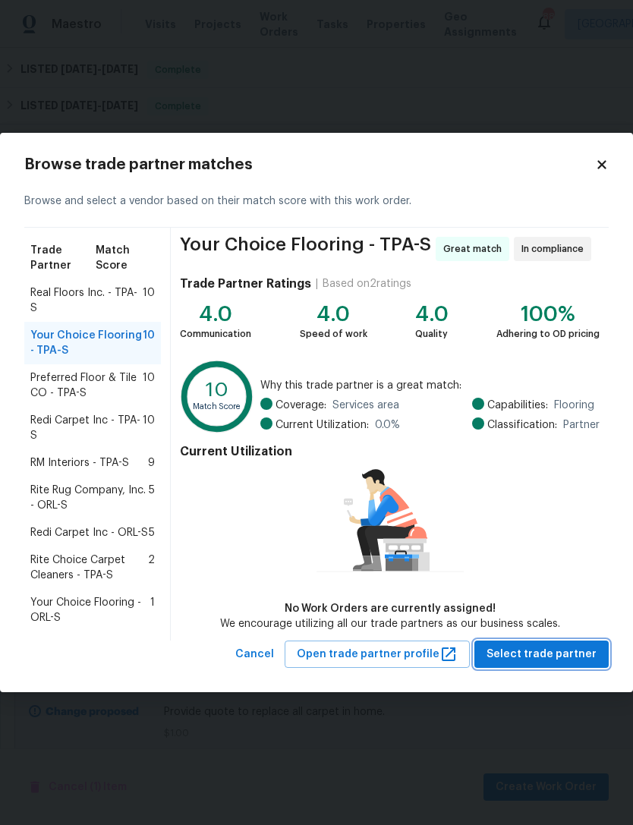
click at [509, 641] on button "Select trade partner" at bounding box center [541, 655] width 134 height 28
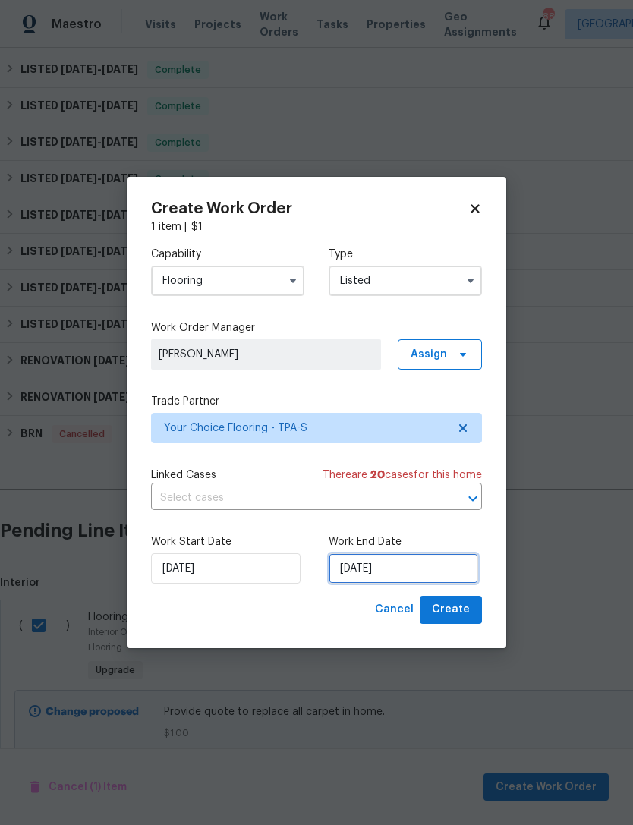
click at [420, 564] on input "8/25/2025" at bounding box center [404, 568] width 150 height 30
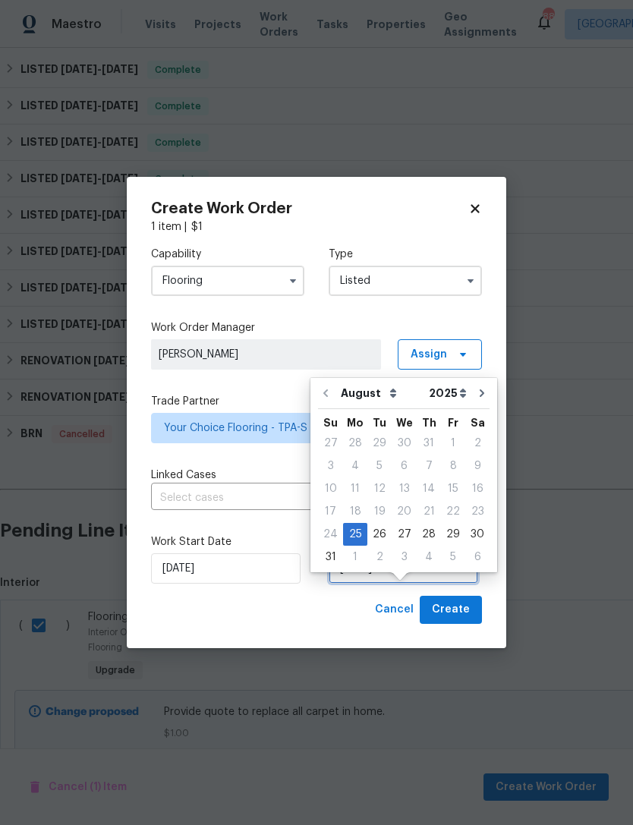
scroll to position [28, 0]
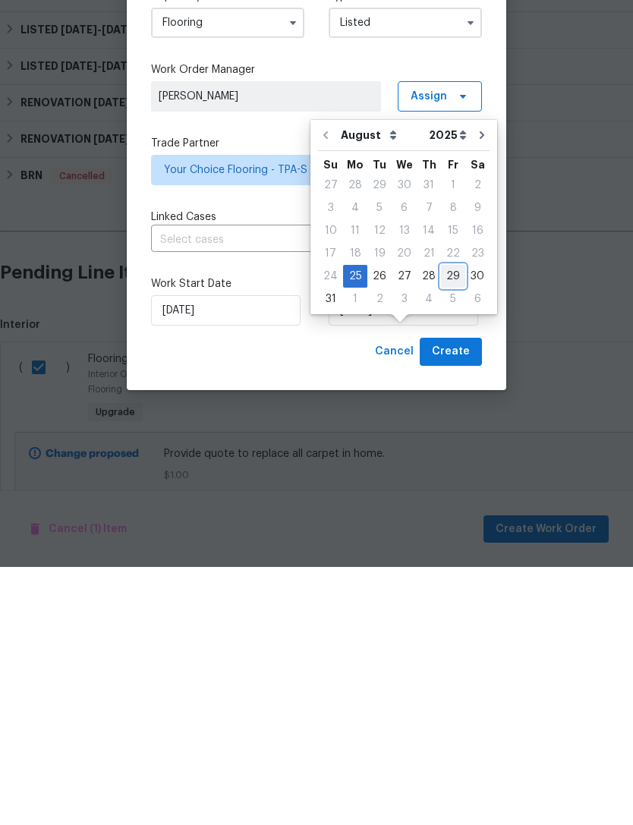
click at [446, 524] on div "29" at bounding box center [453, 534] width 24 height 21
type input "8/29/2025"
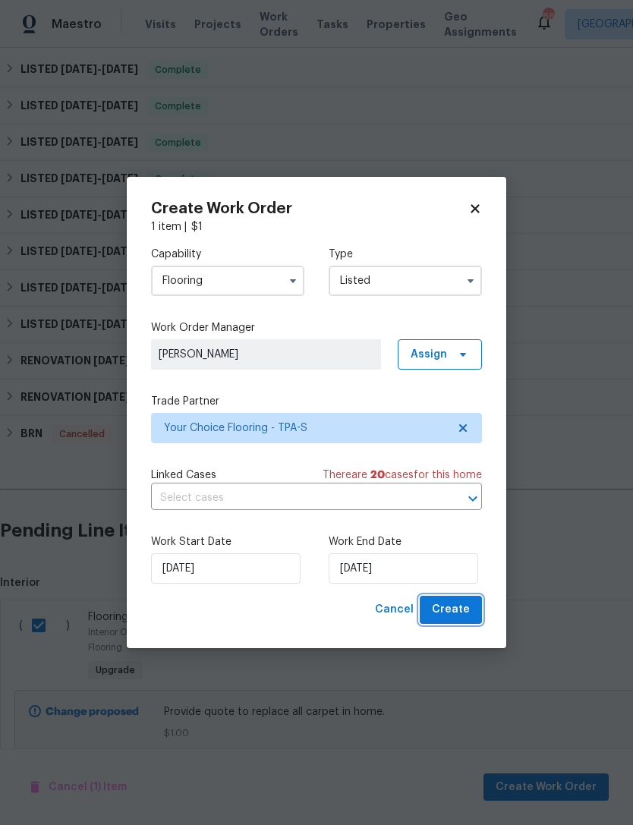
click at [462, 610] on span "Create" at bounding box center [451, 609] width 38 height 19
checkbox input "false"
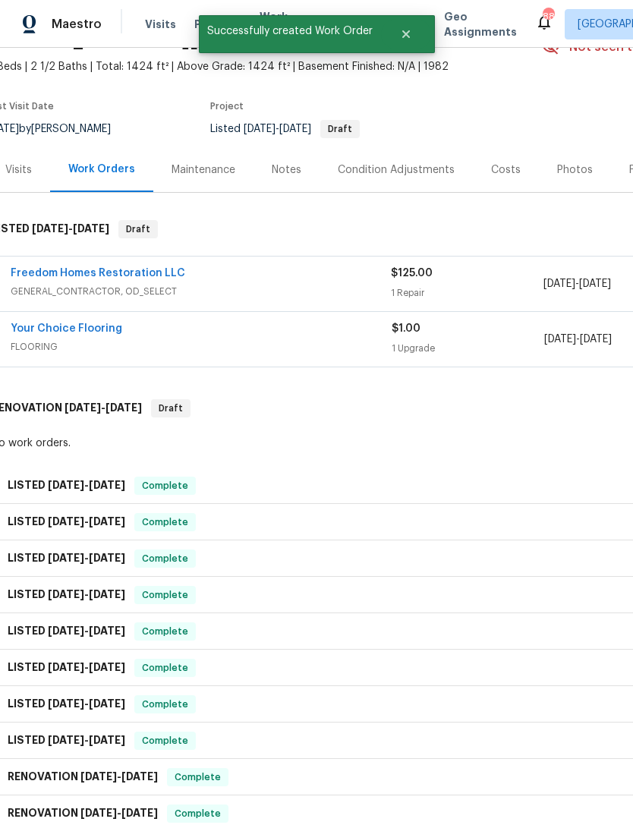
scroll to position [65, 14]
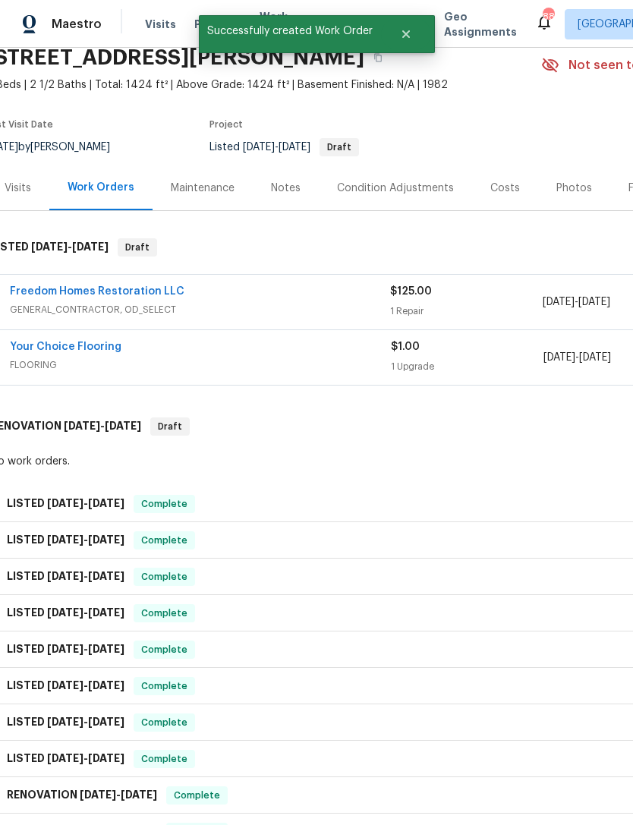
click at [44, 342] on link "Your Choice Flooring" at bounding box center [66, 347] width 112 height 11
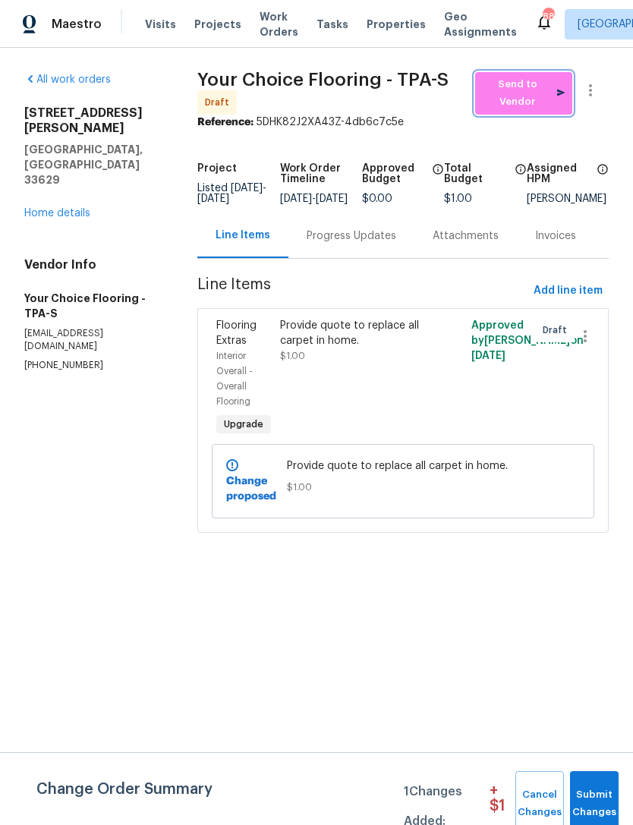
click at [506, 92] on span "Send to Vendor" at bounding box center [524, 93] width 82 height 35
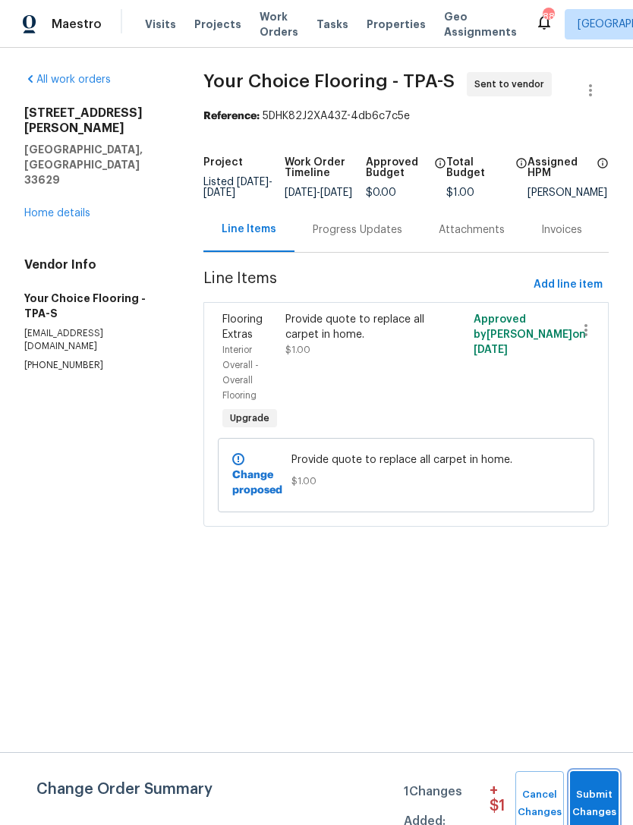
click at [594, 799] on span "Submit Changes" at bounding box center [594, 803] width 33 height 35
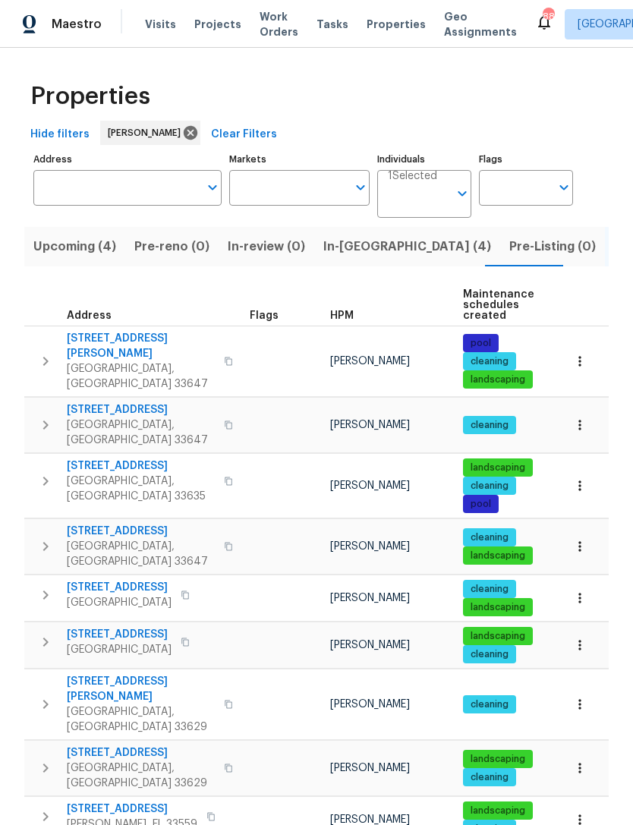
click at [344, 251] on span "In-[GEOGRAPHIC_DATA] (4)" at bounding box center [407, 246] width 168 height 21
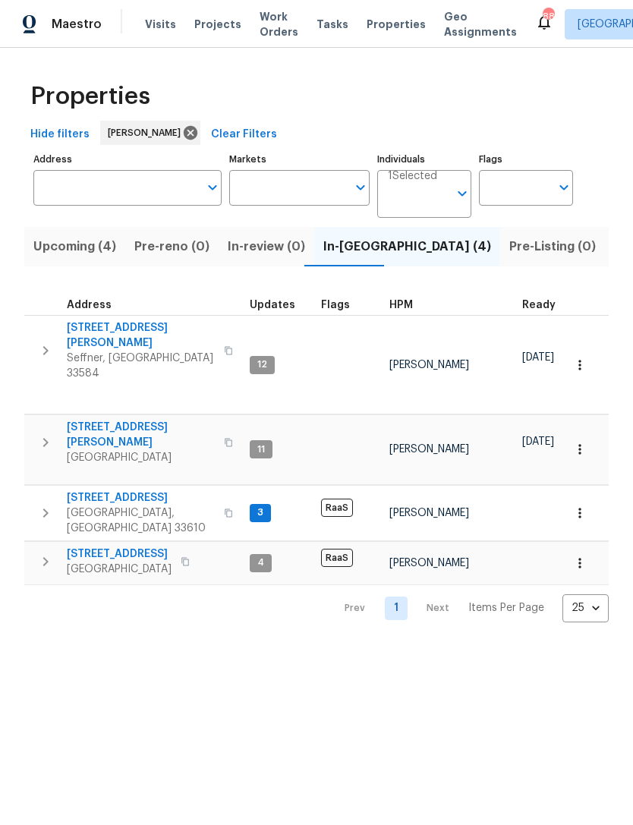
click at [90, 420] on span "[STREET_ADDRESS][PERSON_NAME]" at bounding box center [141, 435] width 148 height 30
click at [83, 420] on span "[STREET_ADDRESS][PERSON_NAME]" at bounding box center [141, 435] width 148 height 30
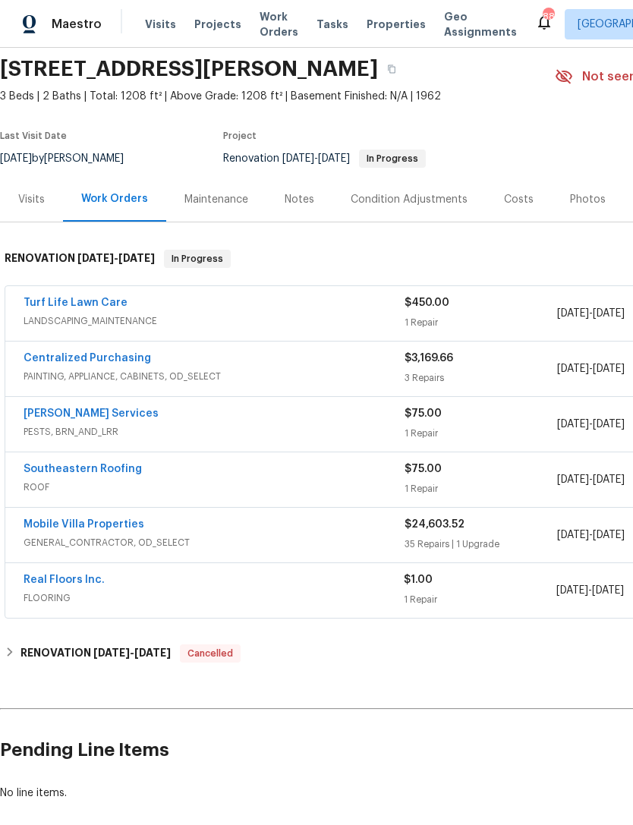
scroll to position [55, 0]
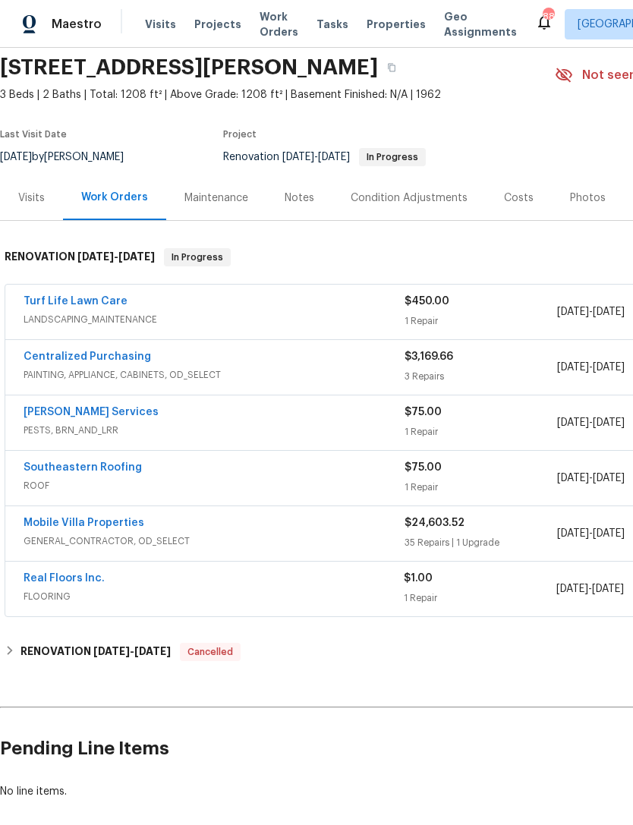
click at [50, 407] on link "[PERSON_NAME] Services" at bounding box center [91, 412] width 135 height 11
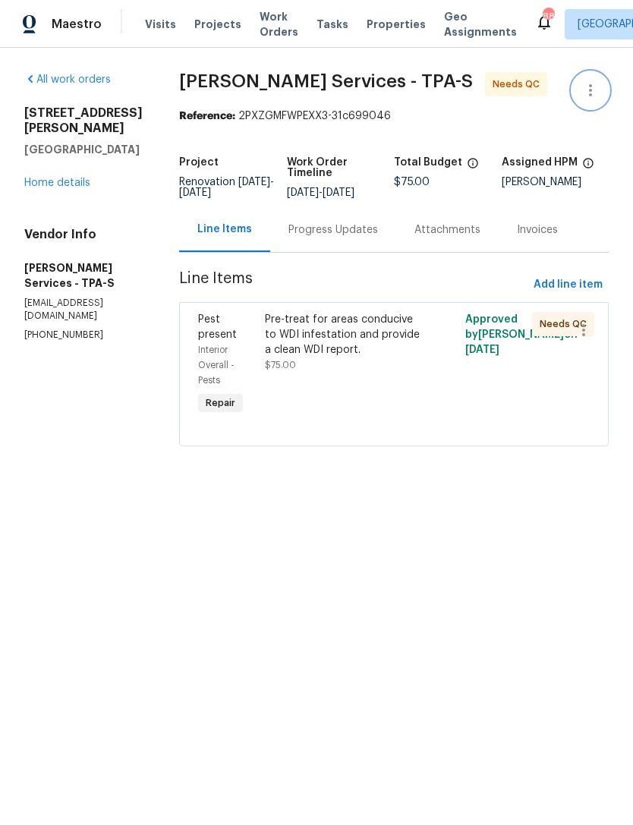
click at [590, 96] on icon "button" at bounding box center [590, 90] width 3 height 12
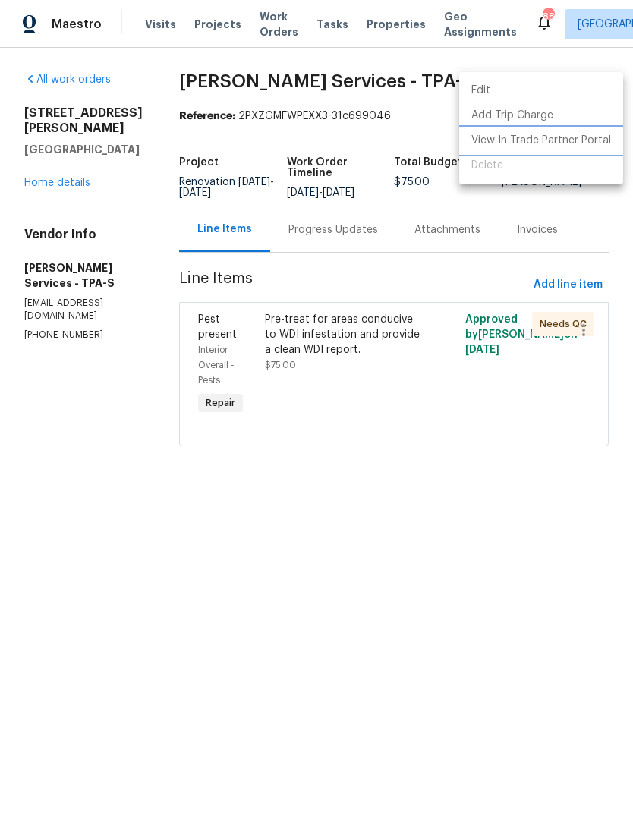
click at [560, 141] on li "View In Trade Partner Portal" at bounding box center [541, 140] width 164 height 25
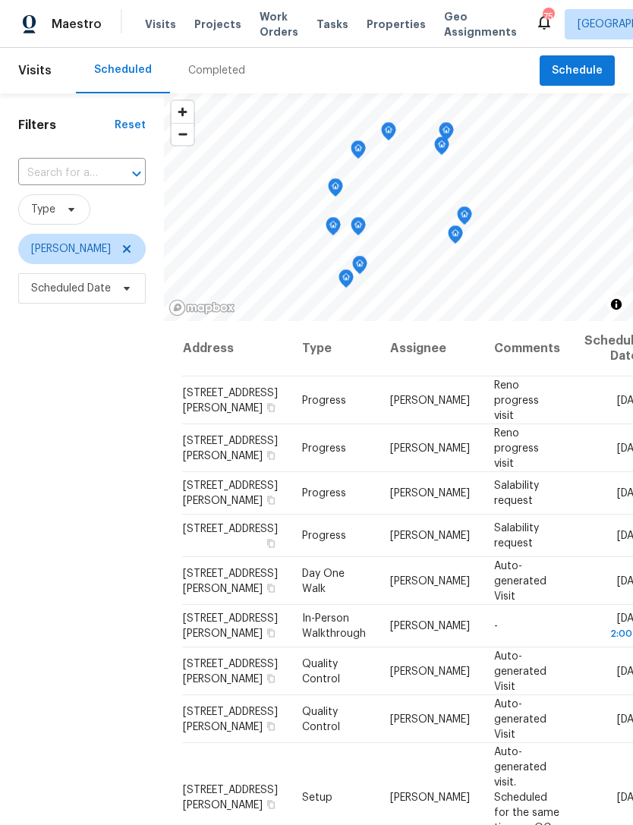
scroll to position [631, 0]
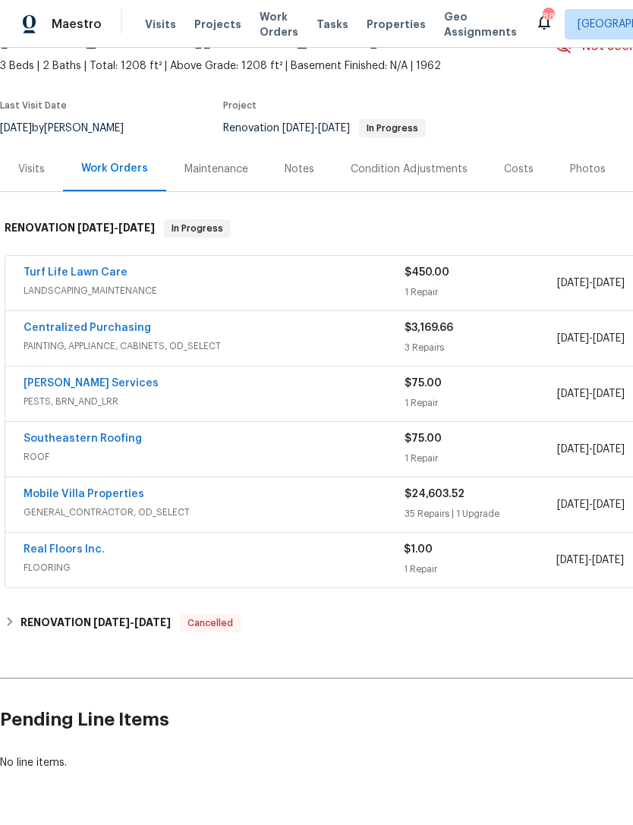
scroll to position [83, 0]
click at [43, 273] on link "Turf Life Lawn Care" at bounding box center [76, 273] width 104 height 11
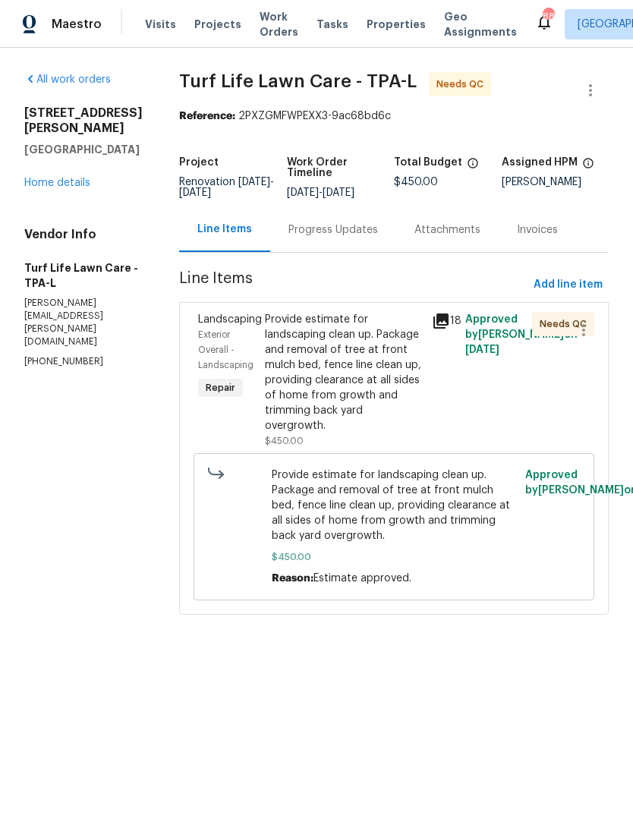
click at [265, 392] on div "Provide estimate for landscaping clean up. Package and removal of tree at front…" at bounding box center [344, 372] width 158 height 121
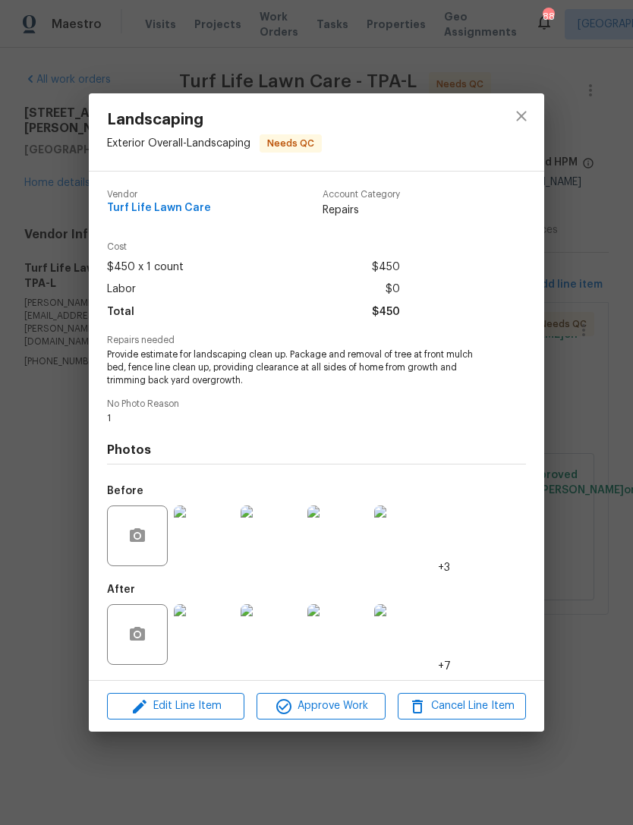
click at [200, 629] on img at bounding box center [204, 634] width 61 height 61
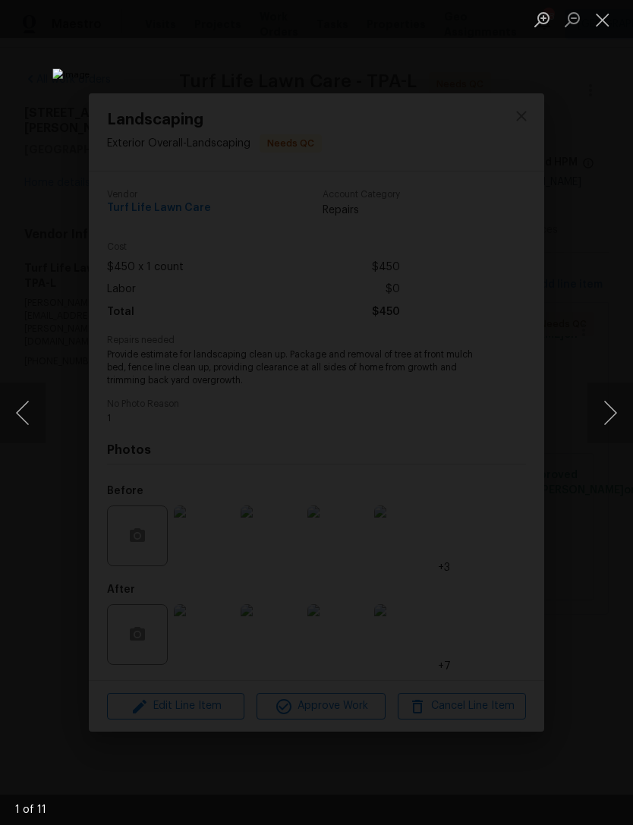
click at [610, 406] on button "Next image" at bounding box center [611, 413] width 46 height 61
click at [602, 408] on button "Next image" at bounding box center [611, 413] width 46 height 61
click at [604, 408] on button "Next image" at bounding box center [611, 413] width 46 height 61
click at [602, 406] on button "Next image" at bounding box center [611, 413] width 46 height 61
click at [600, 405] on button "Next image" at bounding box center [611, 413] width 46 height 61
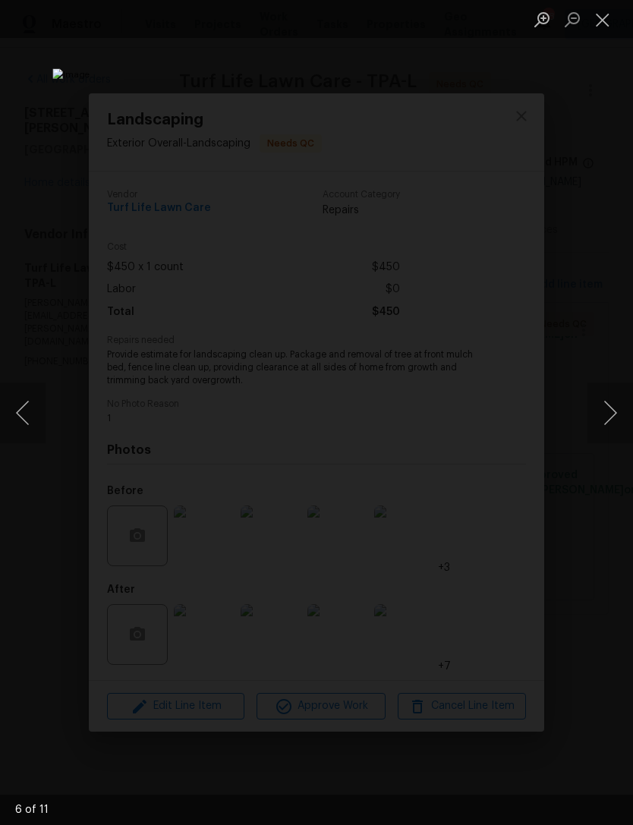
click at [600, 406] on button "Next image" at bounding box center [611, 413] width 46 height 61
click at [602, 405] on button "Next image" at bounding box center [611, 413] width 46 height 61
click at [602, 406] on button "Next image" at bounding box center [611, 413] width 46 height 61
click at [599, 408] on button "Next image" at bounding box center [611, 413] width 46 height 61
click at [598, 408] on button "Next image" at bounding box center [611, 413] width 46 height 61
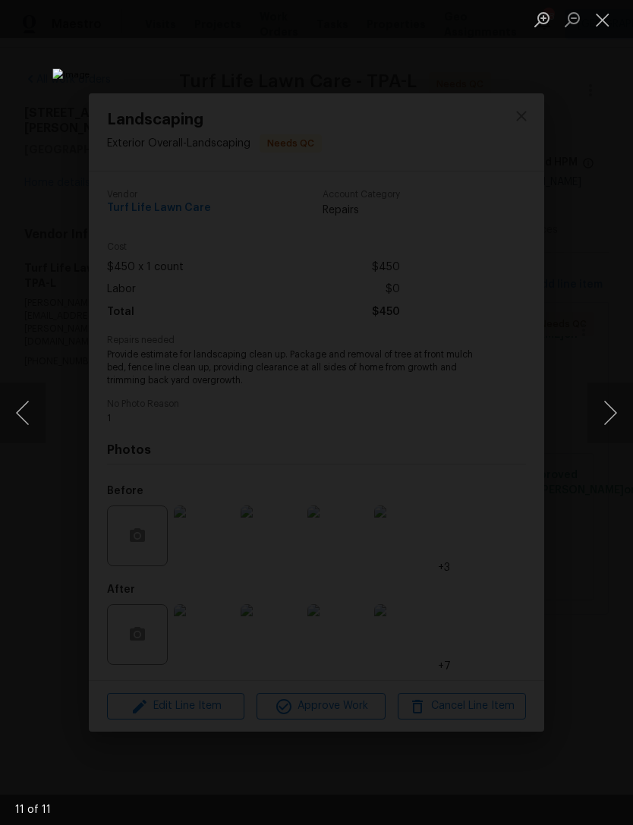
click at [598, 408] on button "Next image" at bounding box center [611, 413] width 46 height 61
click at [599, 407] on button "Next image" at bounding box center [611, 413] width 46 height 61
click at [596, 408] on button "Next image" at bounding box center [611, 413] width 46 height 61
